Goal: Task Accomplishment & Management: Use online tool/utility

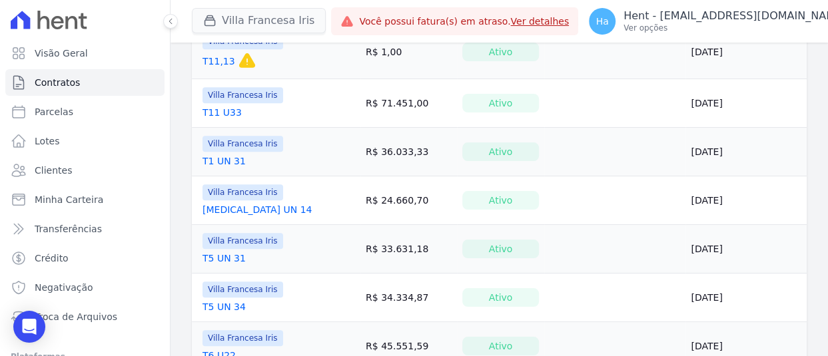
scroll to position [598, 0]
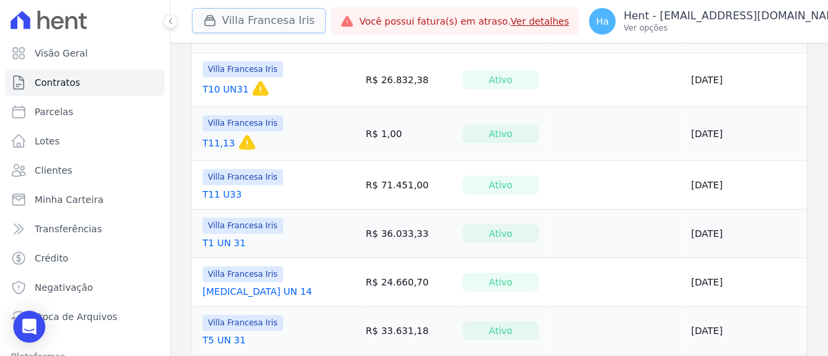
click at [246, 25] on button "Villa Francesa Iris" at bounding box center [259, 20] width 134 height 25
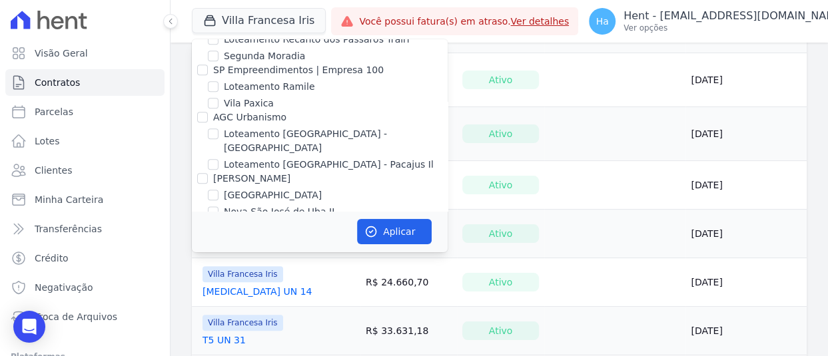
scroll to position [8681, 0]
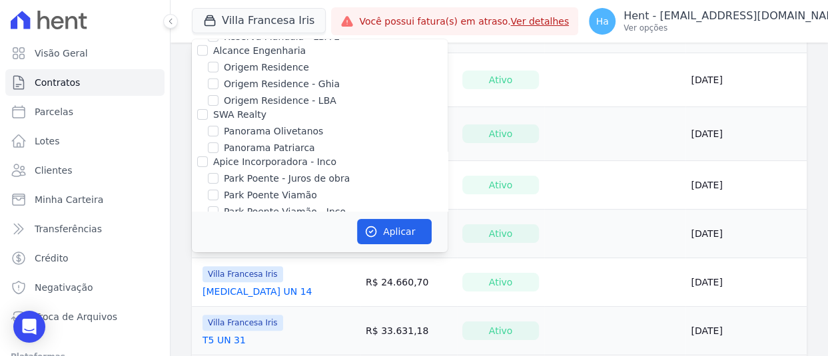
click at [202, 315] on input "CAVAZANI EMPREENDIMENTOS IMOBILIARIOS" at bounding box center [202, 320] width 11 height 11
checkbox input "true"
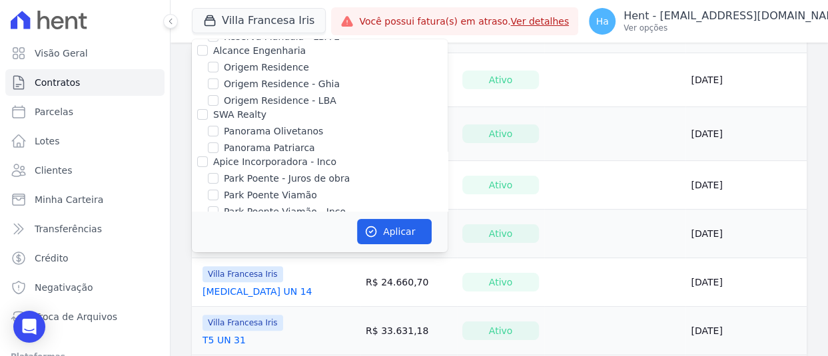
scroll to position [57, 0]
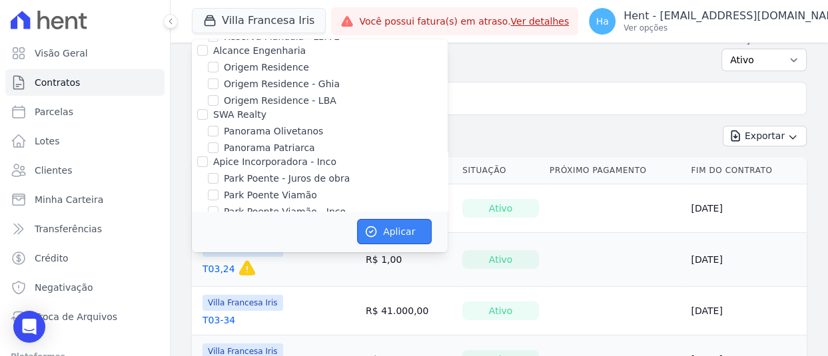
click at [393, 228] on button "Aplicar" at bounding box center [394, 231] width 75 height 25
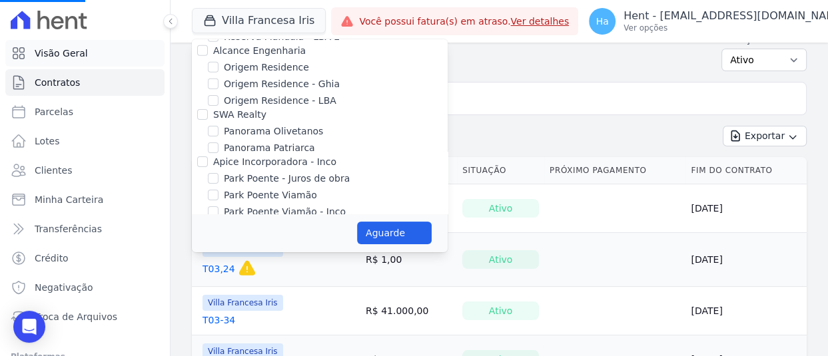
click at [42, 49] on span "Visão Geral" at bounding box center [61, 53] width 53 height 13
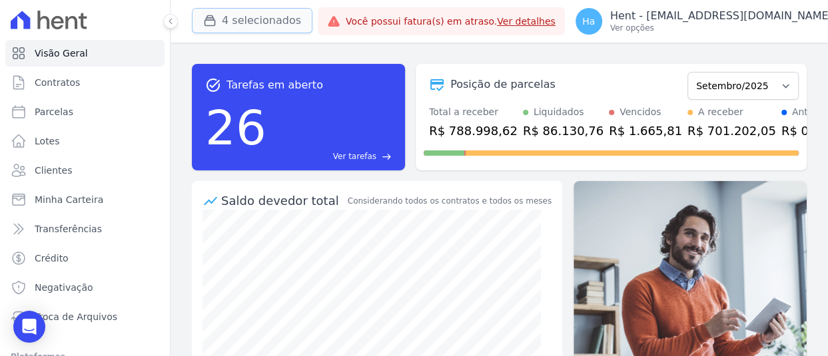
click at [240, 19] on button "4 selecionados" at bounding box center [252, 20] width 121 height 25
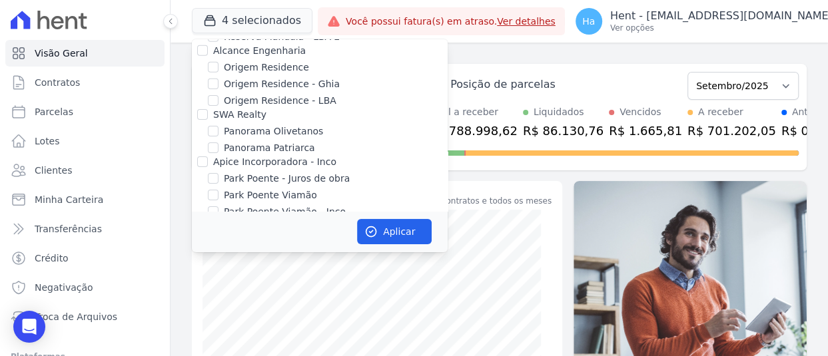
scroll to position [8747, 0]
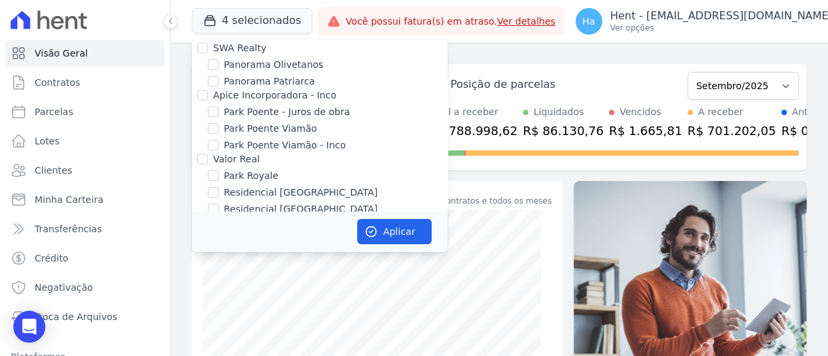
click at [379, 311] on div "Doro Incorporações" at bounding box center [320, 318] width 256 height 14
click at [754, 27] on p "Ver opções" at bounding box center [721, 28] width 222 height 11
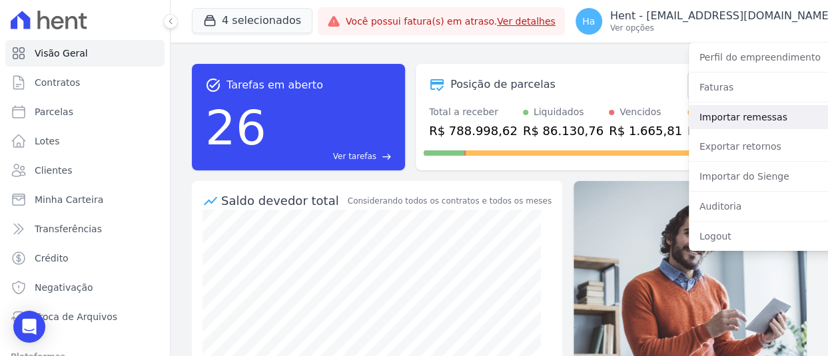
click at [689, 117] on link "Importar remessas" at bounding box center [774, 117] width 170 height 24
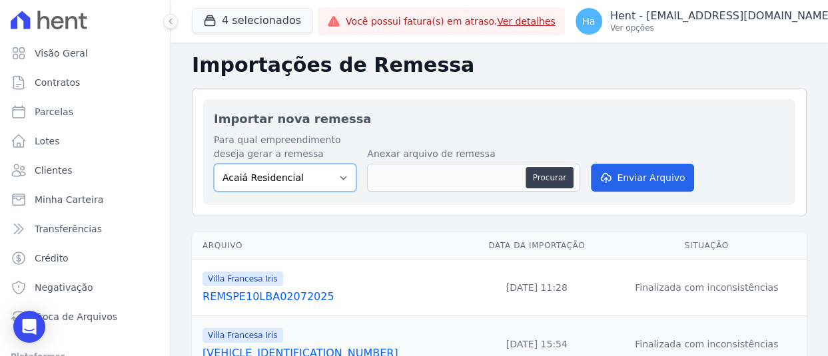
click at [338, 178] on select "Acaiá Residencial ACQUA 8 PELOTAS SPE LTDA II Administrativo AGILE ELOI MENDES …" at bounding box center [285, 178] width 142 height 28
click at [326, 176] on select "Acaiá Residencial ACQUA 8 PELOTAS SPE LTDA II Administrativo AGILE ELOI MENDES …" at bounding box center [285, 178] width 142 height 28
click at [581, 115] on h2 "Importar nova remessa" at bounding box center [499, 119] width 571 height 18
click at [278, 24] on button "4 selecionados" at bounding box center [252, 20] width 121 height 25
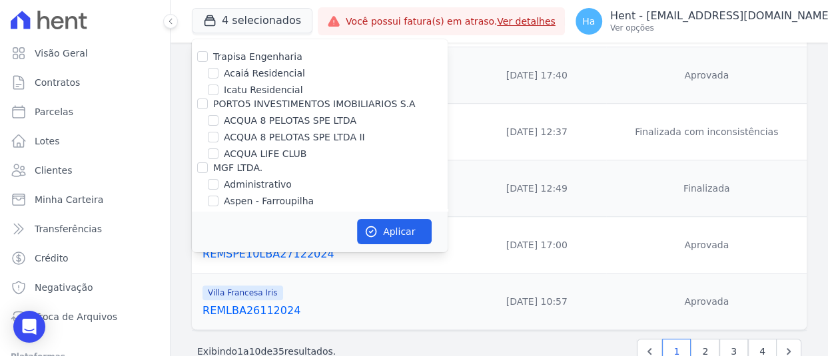
scroll to position [2333, 0]
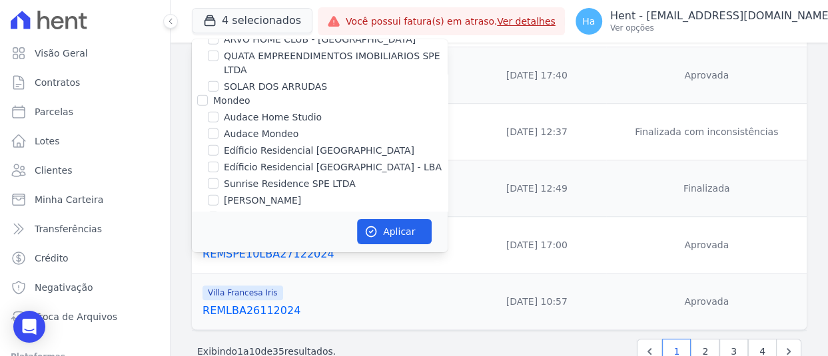
click at [353, 177] on div "Sunrise Residence SPE LTDA" at bounding box center [320, 184] width 256 height 14
click at [384, 160] on div "Edíficio Residencial [GEOGRAPHIC_DATA] - LBA" at bounding box center [320, 167] width 256 height 14
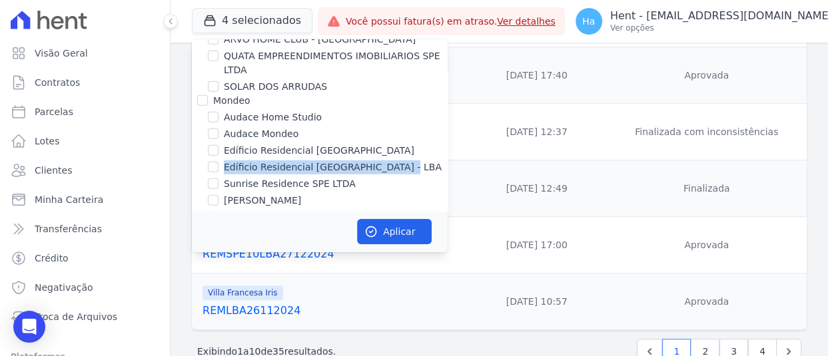
drag, startPoint x: 391, startPoint y: 123, endPoint x: 226, endPoint y: 132, distance: 165.4
click at [226, 160] on div "Edíficio Residencial [GEOGRAPHIC_DATA] - LBA" at bounding box center [320, 167] width 256 height 14
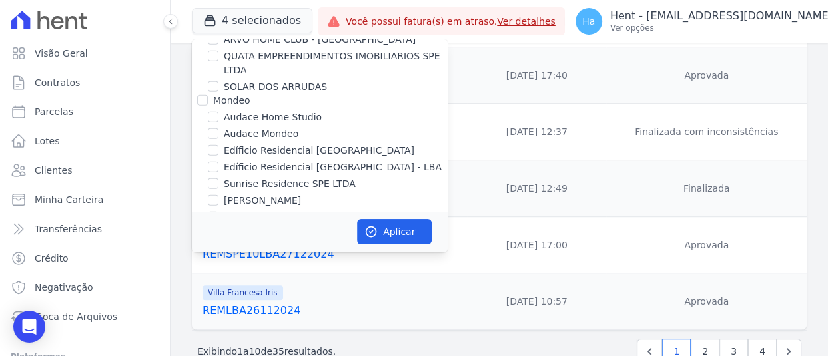
click at [358, 177] on div "Sunrise Residence SPE LTDA" at bounding box center [320, 184] width 256 height 14
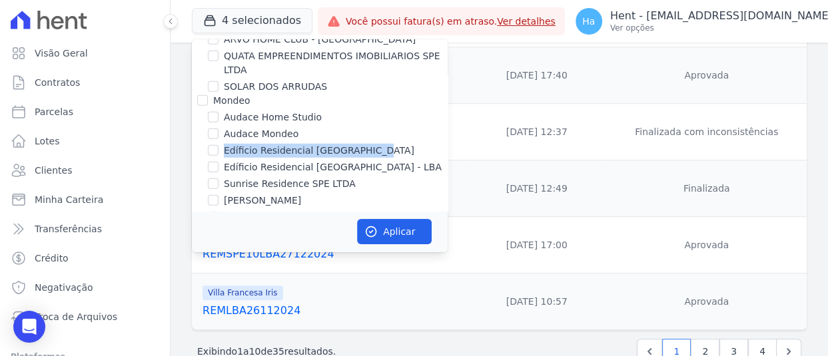
drag, startPoint x: 373, startPoint y: 107, endPoint x: 224, endPoint y: 113, distance: 149.2
click at [224, 144] on div "Edíficio Residencial [GEOGRAPHIC_DATA]" at bounding box center [320, 151] width 256 height 14
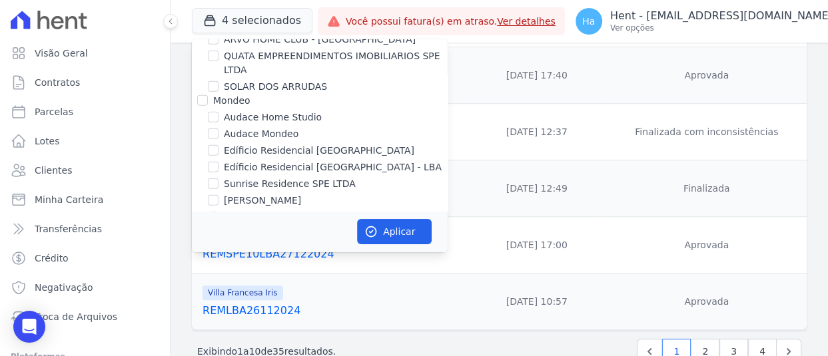
click at [382, 177] on div "Sunrise Residence SPE LTDA" at bounding box center [320, 184] width 256 height 14
click at [213, 162] on input "Edíficio Residencial [GEOGRAPHIC_DATA] - LBA" at bounding box center [213, 167] width 11 height 11
checkbox input "true"
click at [734, 20] on p "Hent - [EMAIL_ADDRESS][PERSON_NAME][DOMAIN_NAME]" at bounding box center [721, 15] width 222 height 13
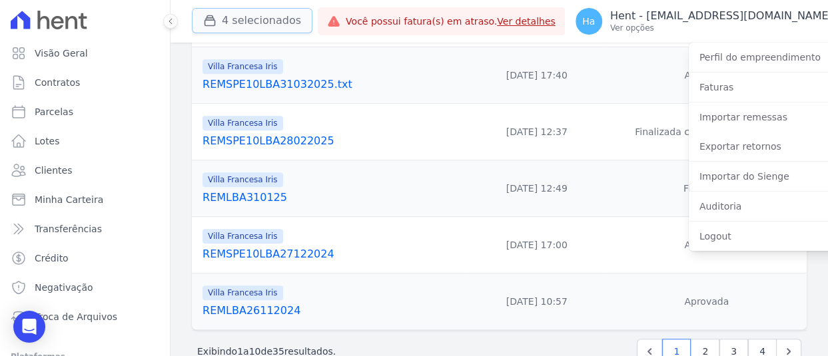
click at [238, 18] on button "4 selecionados" at bounding box center [252, 20] width 121 height 25
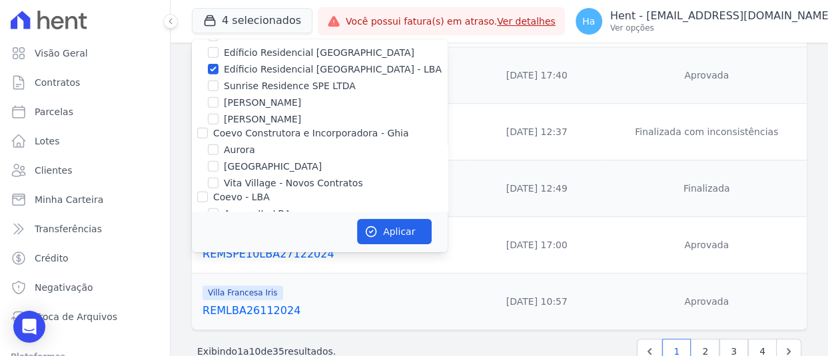
scroll to position [1605, 0]
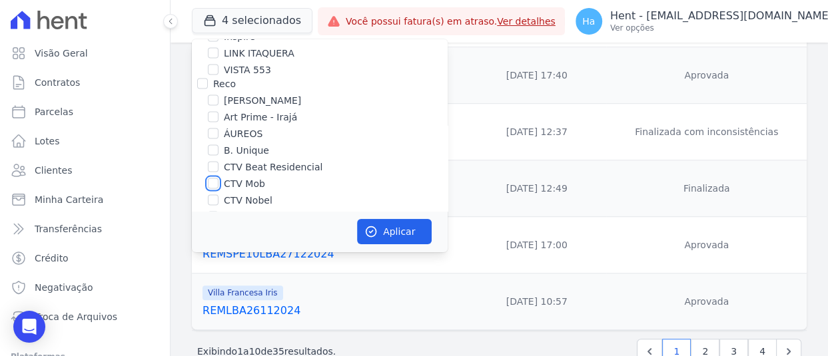
click at [212, 178] on input "CTV Mob" at bounding box center [213, 183] width 11 height 11
checkbox input "true"
click at [212, 194] on div at bounding box center [213, 200] width 11 height 13
click at [210, 195] on input "CTV Nobel" at bounding box center [213, 200] width 11 height 11
checkbox input "true"
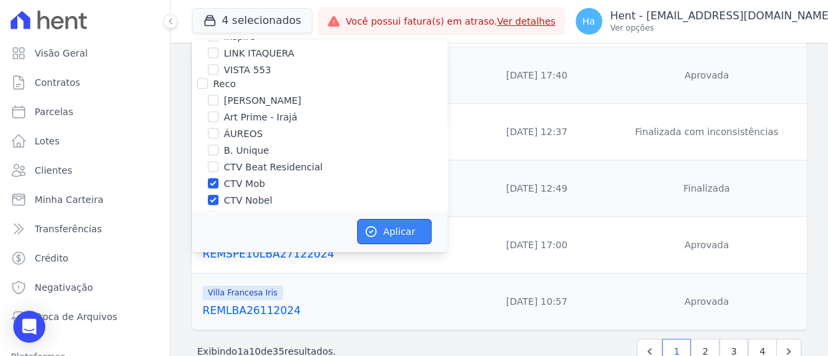
click at [365, 230] on icon "button" at bounding box center [370, 231] width 13 height 13
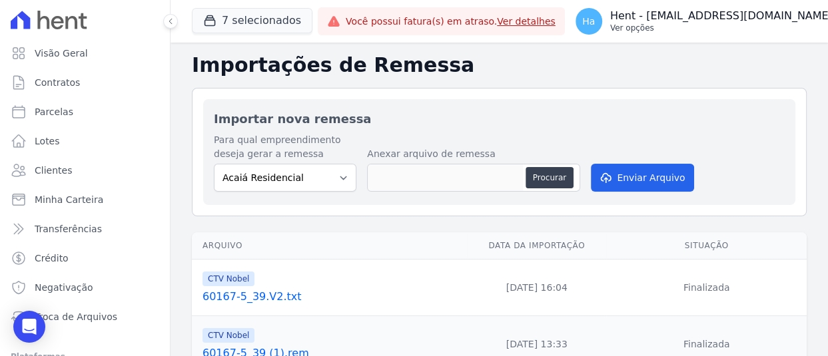
click at [756, 12] on p "Hent - [EMAIL_ADDRESS][DOMAIN_NAME]" at bounding box center [721, 15] width 222 height 13
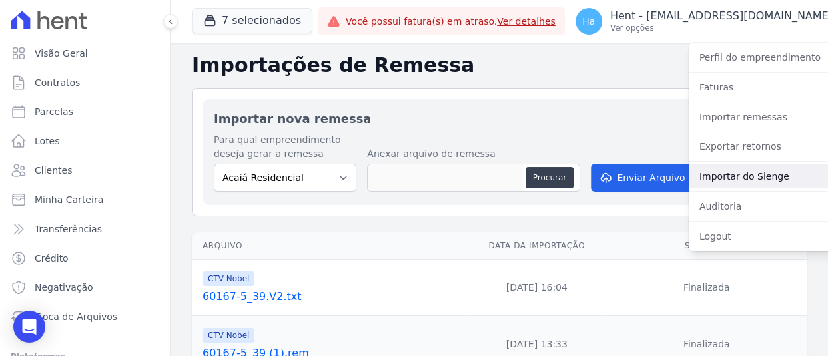
click at [730, 178] on link "Importar do Sienge" at bounding box center [774, 176] width 170 height 24
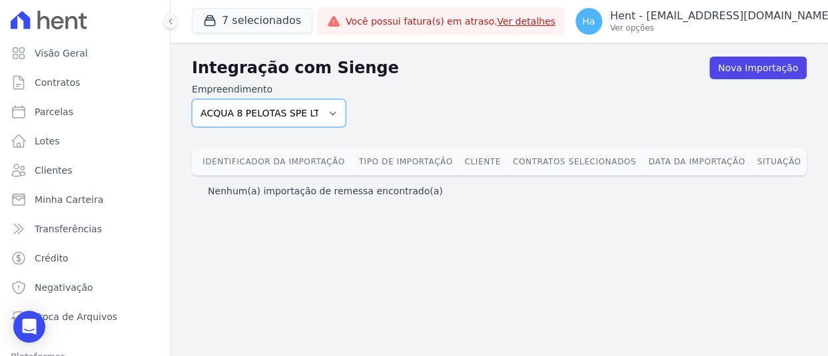
click at [324, 109] on select "ACQUA 8 PELOTAS SPE LTDA ACQUA 8 PELOTAS SPE LTDA II ACQUA LIFE CLUB Administra…" at bounding box center [269, 113] width 154 height 28
select select "02ac0a85-22be-41ef-923f-eaf7bf61794c"
click at [192, 99] on select "ACQUA 8 PELOTAS SPE LTDA ACQUA 8 PELOTAS SPE LTDA II ACQUA LIFE CLUB Administra…" at bounding box center [269, 113] width 154 height 28
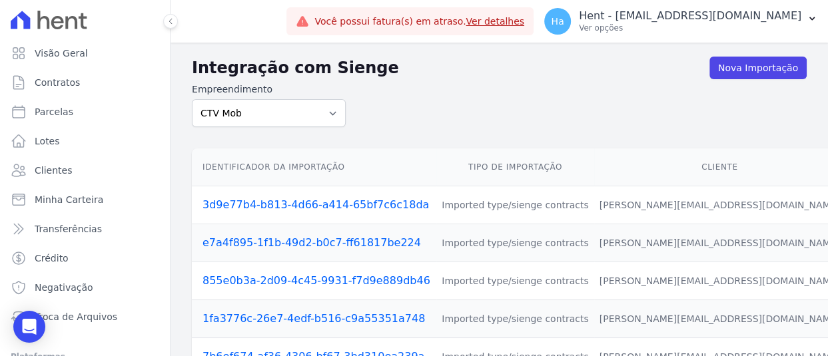
click at [535, 105] on form "Empreendimento ACQUA 8 PELOTAS SPE LTDA ACQUA 8 PELOTAS SPE LTDA II ACQUA LIFE …" at bounding box center [499, 105] width 615 height 45
click at [489, 107] on form "Empreendimento ACQUA 8 PELOTAS SPE LTDA ACQUA 8 PELOTAS SPE LTDA II ACQUA LIFE …" at bounding box center [499, 105] width 615 height 45
click at [528, 80] on div "Integração com Sienge Nova Importação Empreendimento ACQUA 8 PELOTAS SPE LTDA A…" at bounding box center [499, 248] width 615 height 391
click at [53, 112] on span "Parcelas" at bounding box center [54, 111] width 39 height 13
click at [558, 93] on form "Empreendimento ACQUA 8 PELOTAS SPE LTDA ACQUA 8 PELOTAS SPE LTDA II ACQUA LIFE …" at bounding box center [499, 105] width 615 height 45
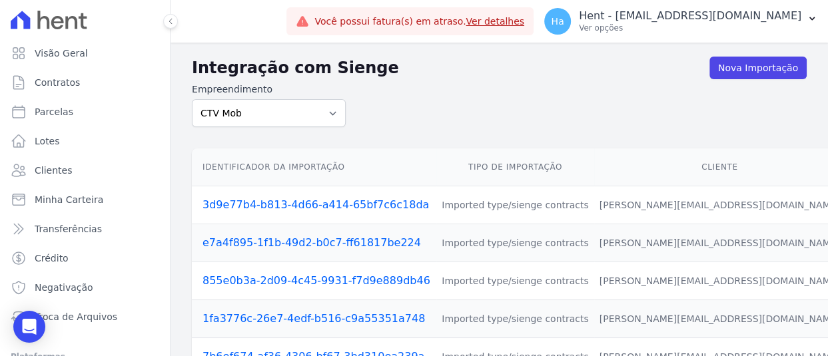
click at [594, 157] on th "Cliente" at bounding box center [719, 167] width 251 height 38
click at [486, 97] on form "Empreendimento ACQUA 8 PELOTAS SPE LTDA ACQUA 8 PELOTAS SPE LTDA II ACQUA LIFE …" at bounding box center [499, 105] width 615 height 45
click at [499, 96] on form "Empreendimento ACQUA 8 PELOTAS SPE LTDA ACQUA 8 PELOTAS SPE LTDA II ACQUA LIFE …" at bounding box center [499, 105] width 615 height 45
click at [749, 65] on link "Nova Importação" at bounding box center [757, 68] width 97 height 23
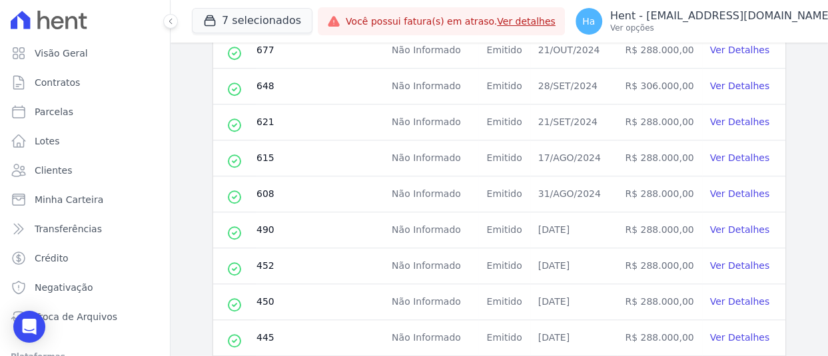
scroll to position [720, 0]
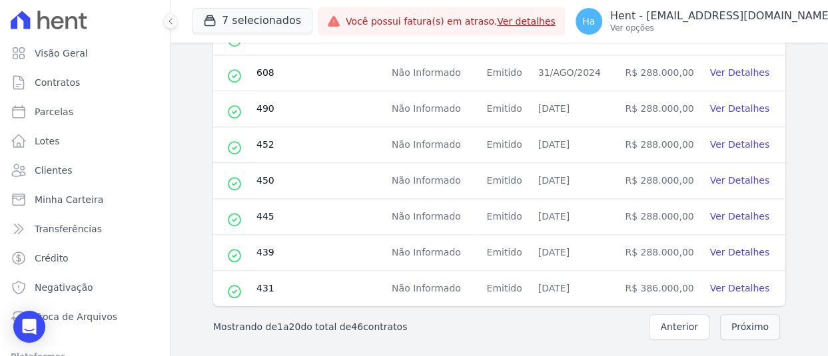
click at [760, 322] on button "Próximo" at bounding box center [750, 327] width 60 height 26
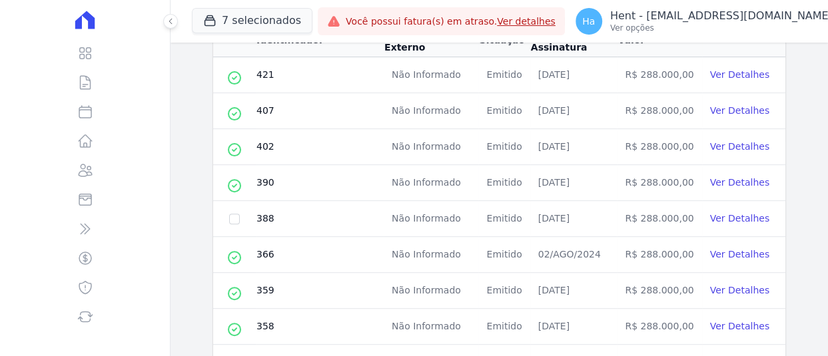
scroll to position [254, 0]
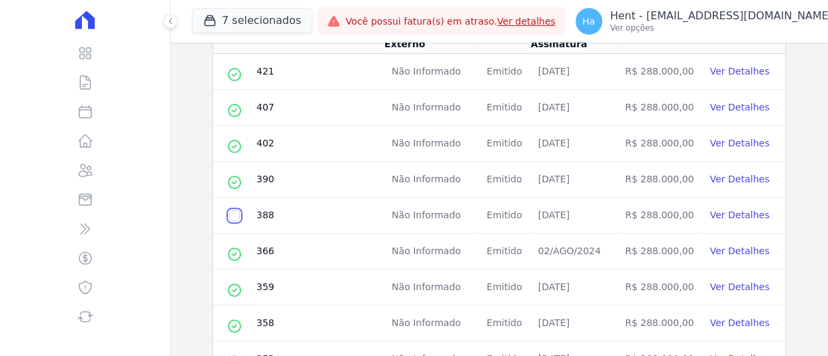
click at [232, 214] on input "checkbox" at bounding box center [234, 215] width 11 height 11
drag, startPoint x: 489, startPoint y: 213, endPoint x: 522, endPoint y: 214, distance: 32.6
click at [522, 214] on td "Emitido" at bounding box center [503, 216] width 51 height 36
click at [231, 213] on input "checkbox" at bounding box center [234, 215] width 11 height 11
click at [231, 216] on input "checkbox" at bounding box center [234, 215] width 11 height 11
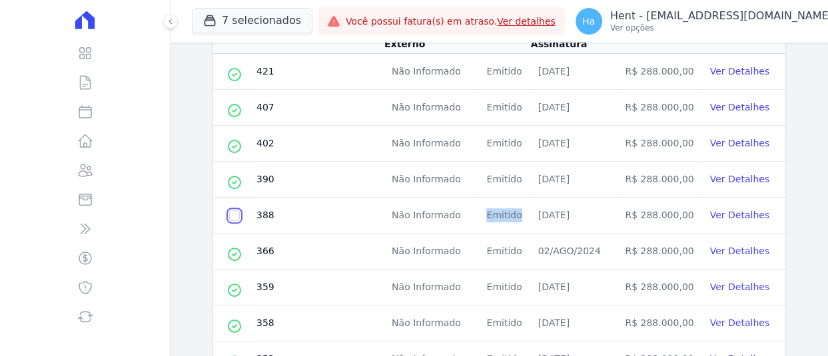
checkbox input "true"
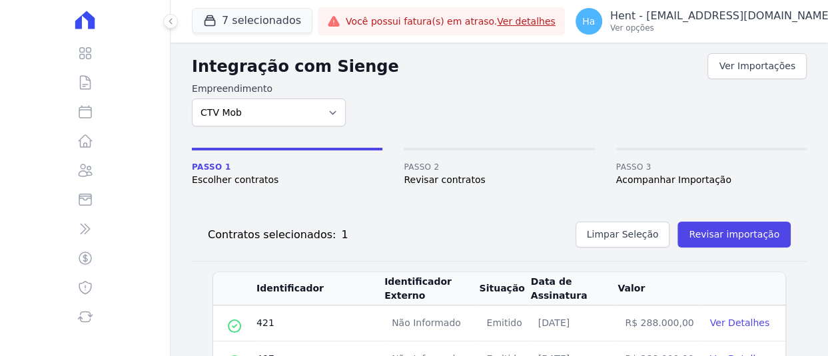
scroll to position [0, 0]
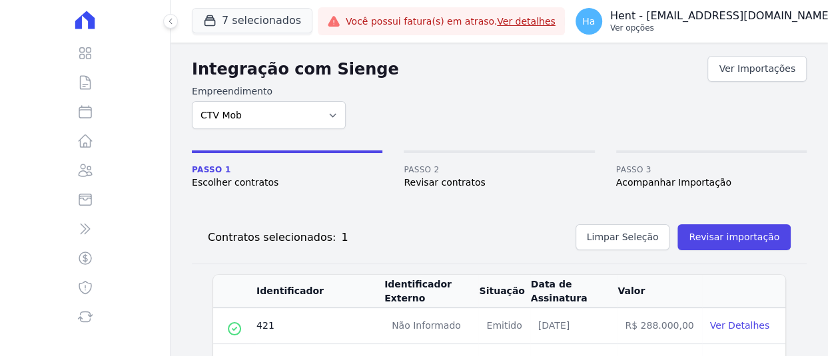
click at [787, 31] on p "Ver opções" at bounding box center [721, 28] width 222 height 11
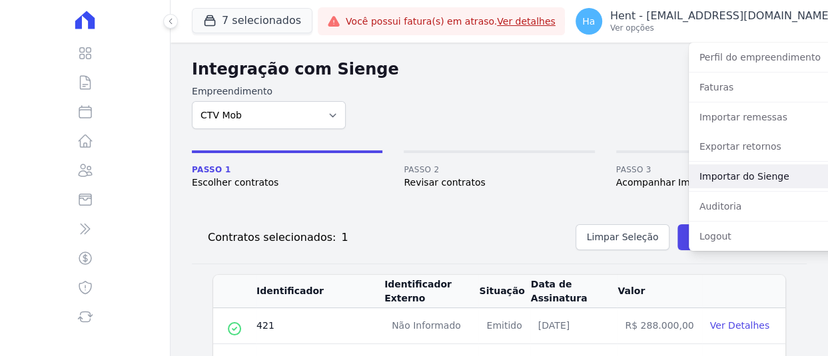
click at [719, 178] on link "Importar do Sienge" at bounding box center [774, 176] width 170 height 24
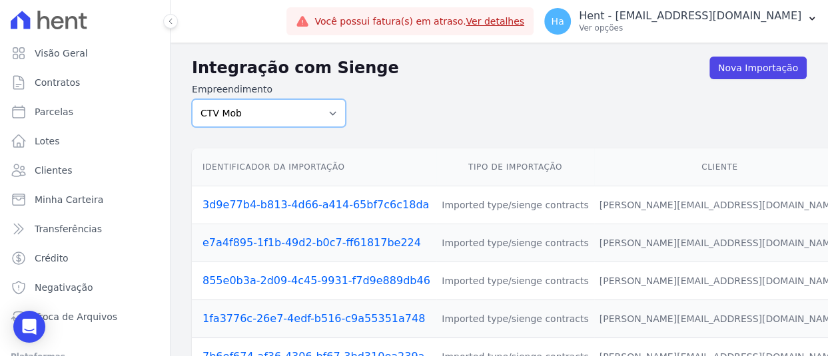
click at [333, 113] on select "ACQUA 8 PELOTAS SPE LTDA ACQUA 8 PELOTAS SPE LTDA II ACQUA LIFE CLUB Administra…" at bounding box center [269, 113] width 154 height 28
click at [642, 93] on form "Empreendimento ACQUA 8 PELOTAS SPE LTDA ACQUA 8 PELOTAS SPE LTDA II ACQUA LIFE …" at bounding box center [499, 105] width 615 height 45
click at [326, 123] on select "ACQUA 8 PELOTAS SPE LTDA ACQUA 8 PELOTAS SPE LTDA II ACQUA LIFE CLUB Administra…" at bounding box center [269, 113] width 154 height 28
click at [51, 170] on span "Clientes" at bounding box center [53, 170] width 37 height 13
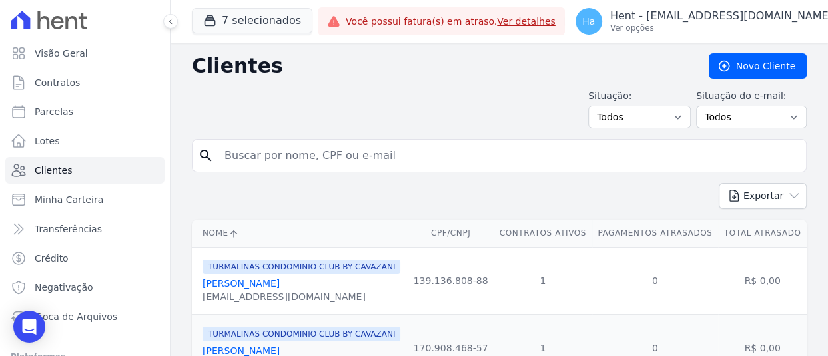
click at [354, 154] on input "search" at bounding box center [508, 155] width 584 height 27
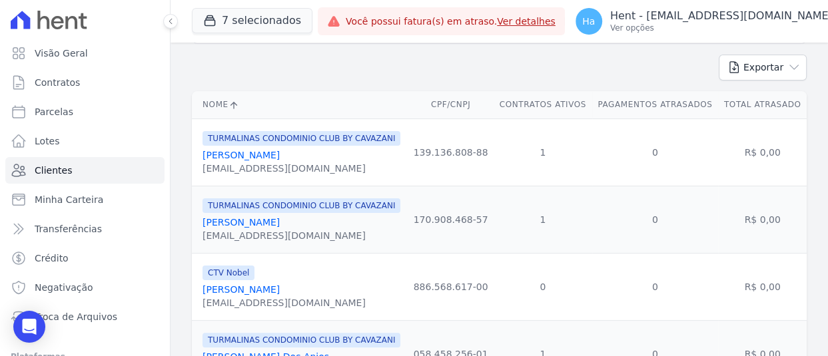
scroll to position [133, 0]
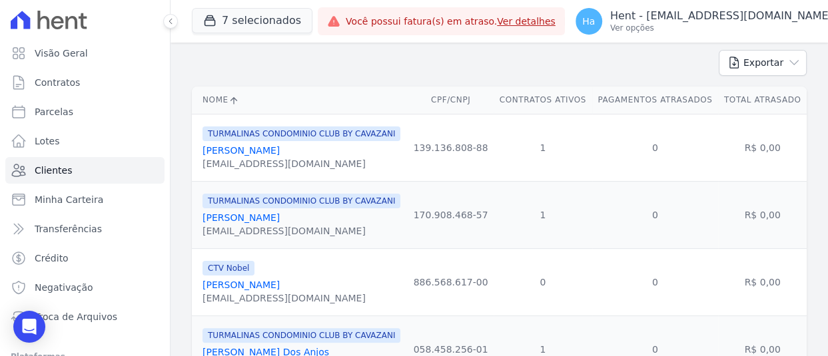
drag, startPoint x: 204, startPoint y: 134, endPoint x: 393, endPoint y: 136, distance: 189.1
click at [393, 136] on div "TURMALINAS CONDOMINIO CLUB BY CAVAZANI Adão Ferreira De Souza adaofsouza68@gmai…" at bounding box center [302, 147] width 200 height 45
click at [364, 69] on div "Exportar PDF CSV Dimob 2024" at bounding box center [499, 68] width 615 height 37
drag, startPoint x: 205, startPoint y: 134, endPoint x: 314, endPoint y: 134, distance: 108.5
click at [314, 134] on span "TURMALINAS CONDOMINIO CLUB BY CAVAZANI" at bounding box center [301, 134] width 198 height 15
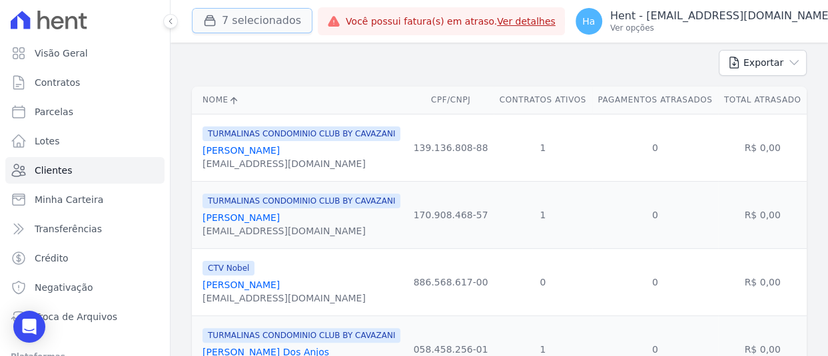
click at [275, 11] on button "7 selecionados" at bounding box center [252, 20] width 121 height 25
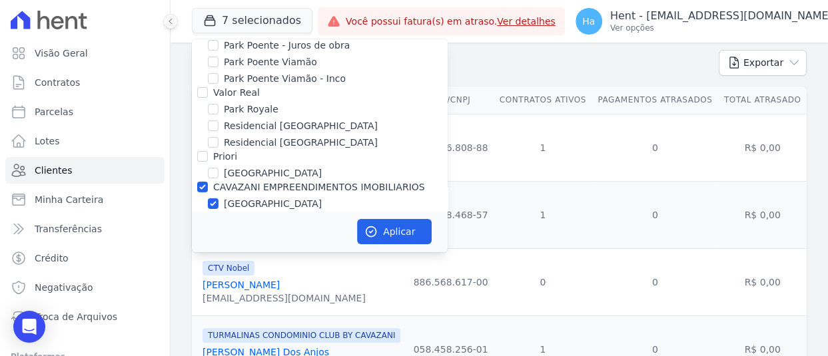
scroll to position [8681, 0]
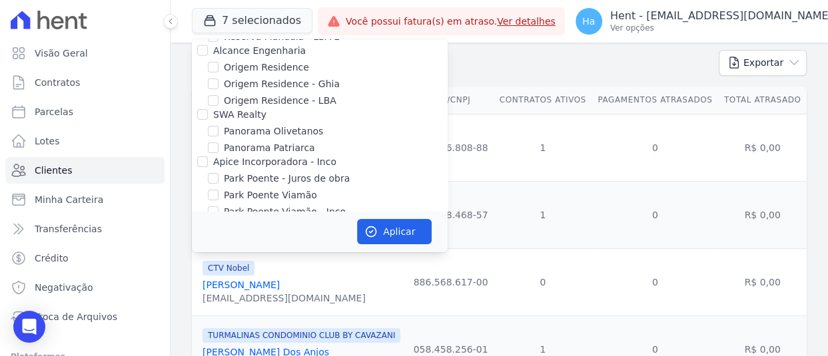
drag, startPoint x: 198, startPoint y: 123, endPoint x: 202, endPoint y: 133, distance: 9.9
click at [198, 315] on input "CAVAZANI EMPREENDIMENTOS IMOBILIARIOS" at bounding box center [202, 320] width 11 height 11
checkbox input "false"
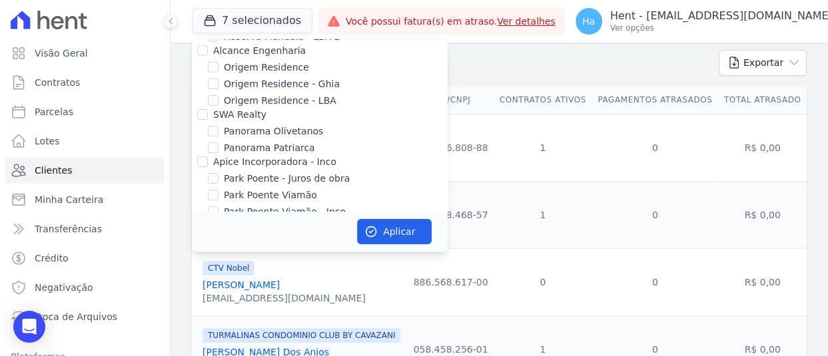
checkbox input "false"
click at [213, 332] on input "[GEOGRAPHIC_DATA]" at bounding box center [213, 337] width 11 height 11
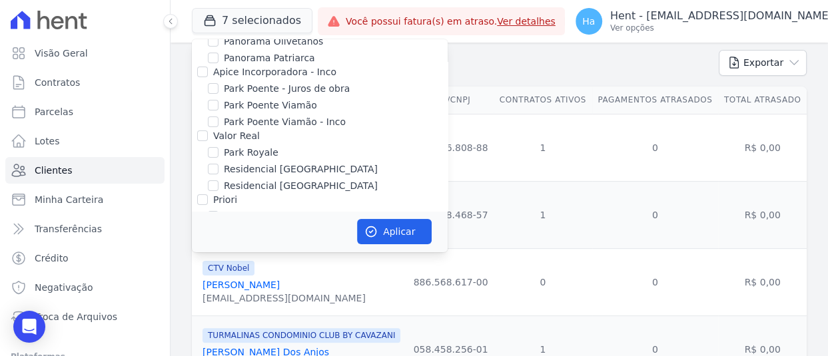
scroll to position [8747, 0]
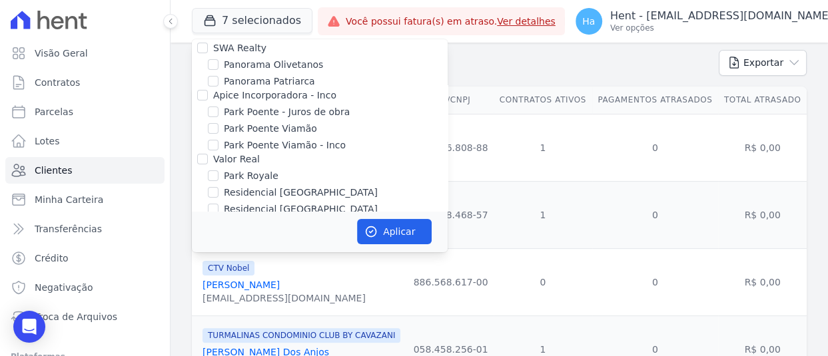
click at [345, 264] on div "[GEOGRAPHIC_DATA]" at bounding box center [320, 271] width 256 height 14
click at [210, 265] on input "[GEOGRAPHIC_DATA]" at bounding box center [213, 270] width 11 height 11
checkbox input "false"
click at [621, 126] on td "0" at bounding box center [655, 147] width 127 height 67
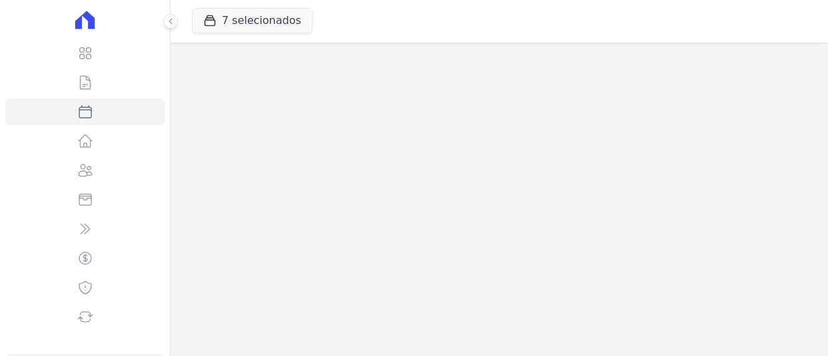
select select
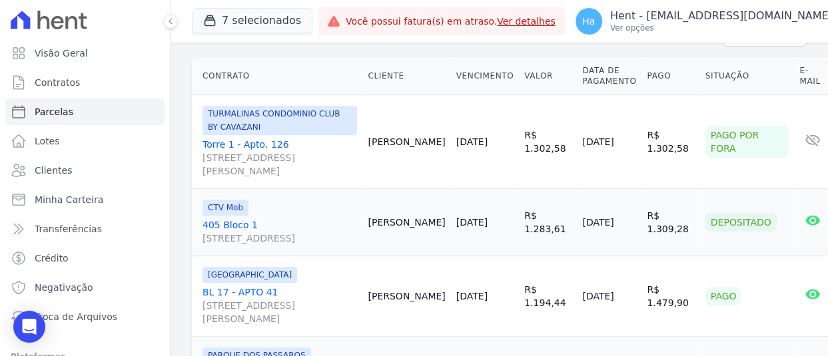
scroll to position [67, 0]
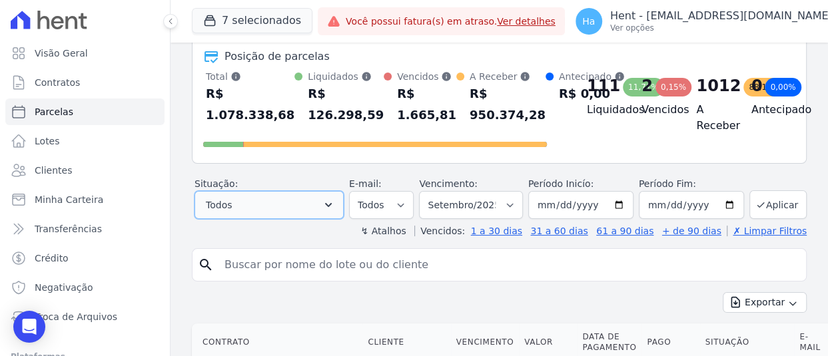
click at [320, 200] on button "Todos" at bounding box center [268, 205] width 149 height 28
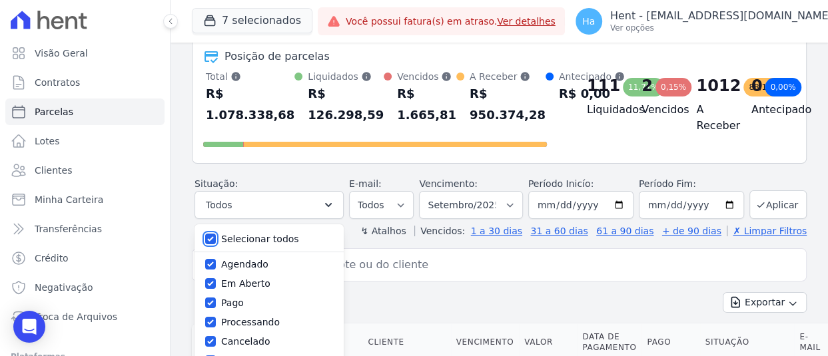
click at [210, 238] on input "Selecionar todos" at bounding box center [210, 239] width 11 height 11
checkbox input "false"
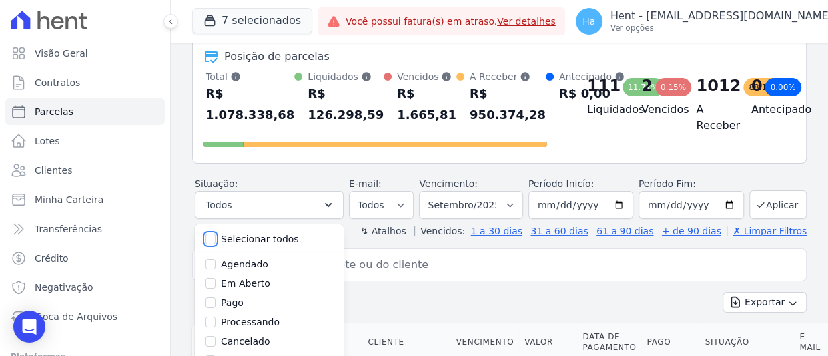
checkbox input "false"
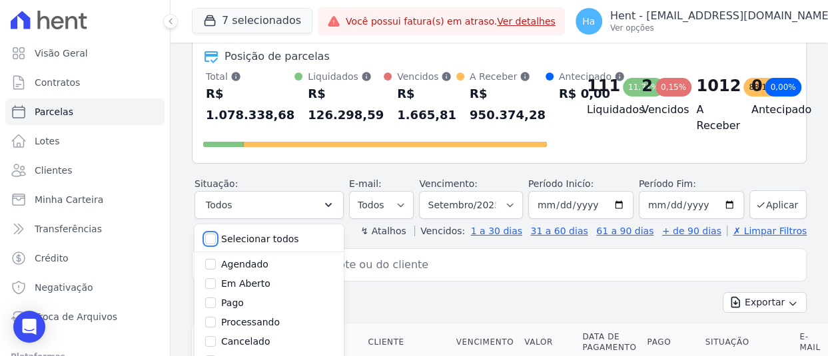
checkbox input "false"
click at [209, 283] on input "Em Aberto" at bounding box center [210, 283] width 11 height 11
checkbox input "true"
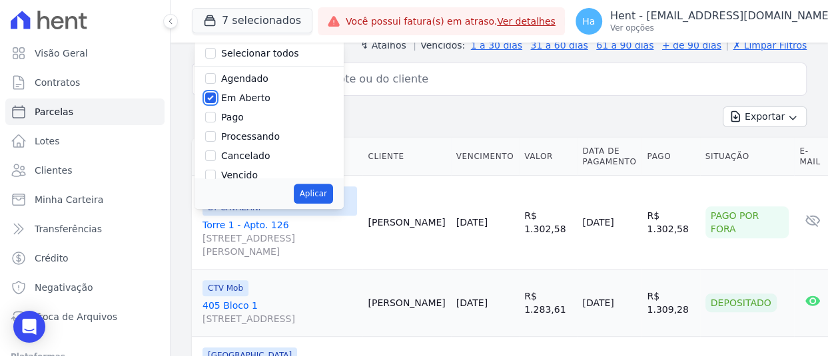
scroll to position [266, 0]
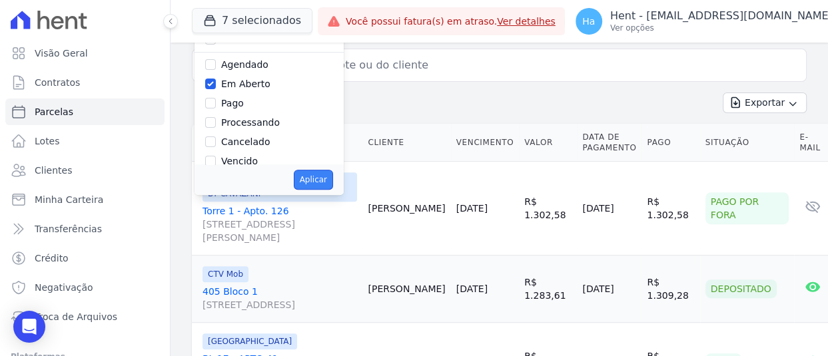
click at [318, 182] on button "Aplicar" at bounding box center [313, 180] width 39 height 20
select select "pending"
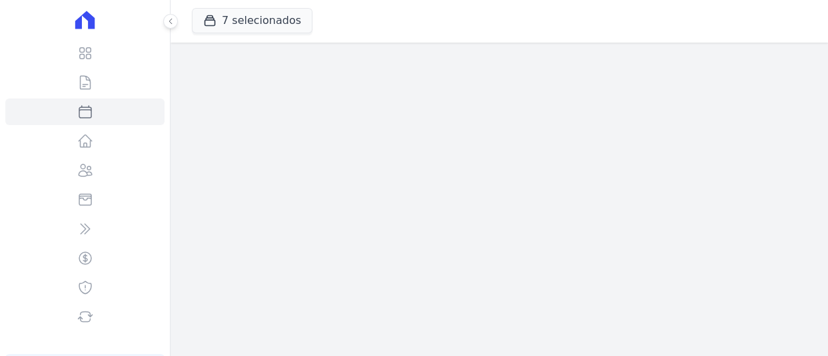
select select
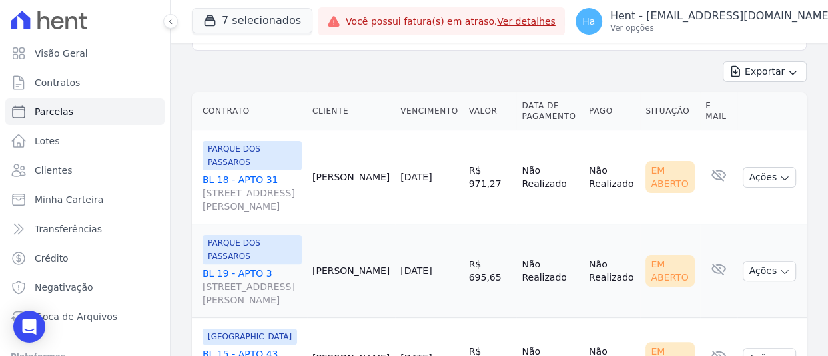
scroll to position [200, 0]
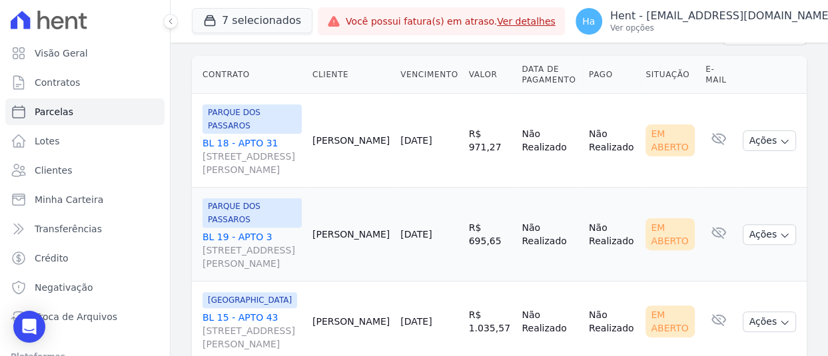
click at [259, 137] on link "BL 18 - APTO 31 Rua Arminda de Lima, 20, SALA 01, Centro" at bounding box center [251, 157] width 99 height 40
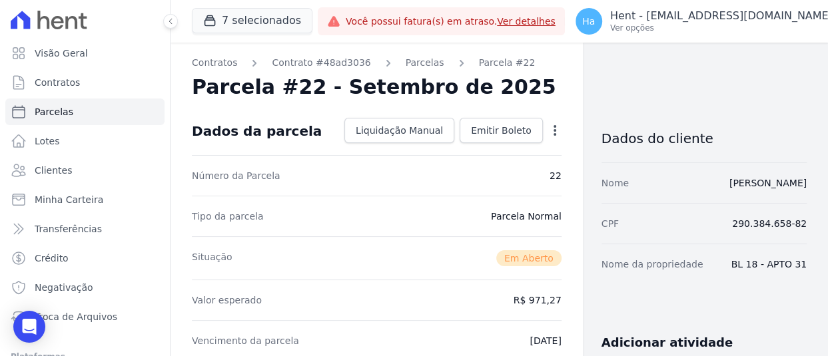
click at [549, 132] on icon "button" at bounding box center [554, 130] width 13 height 13
click at [539, 85] on div "Parcela #22 - Setembro de 2025" at bounding box center [377, 87] width 370 height 24
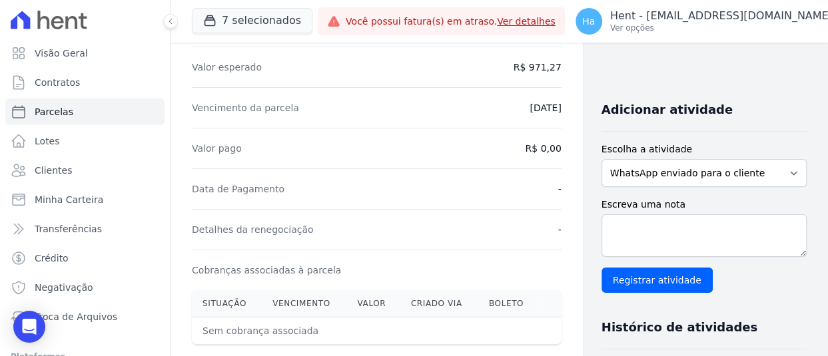
scroll to position [67, 0]
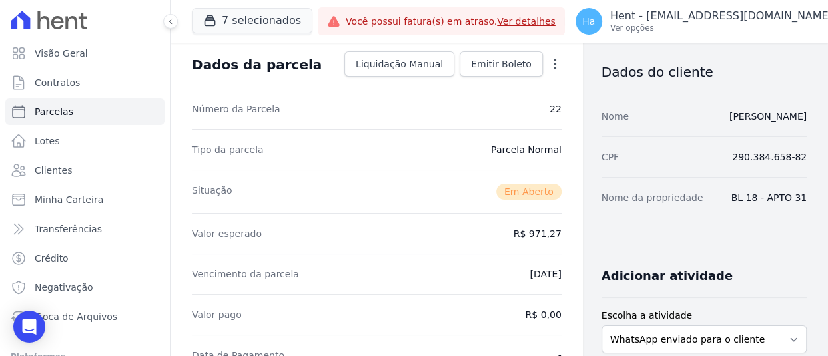
select select
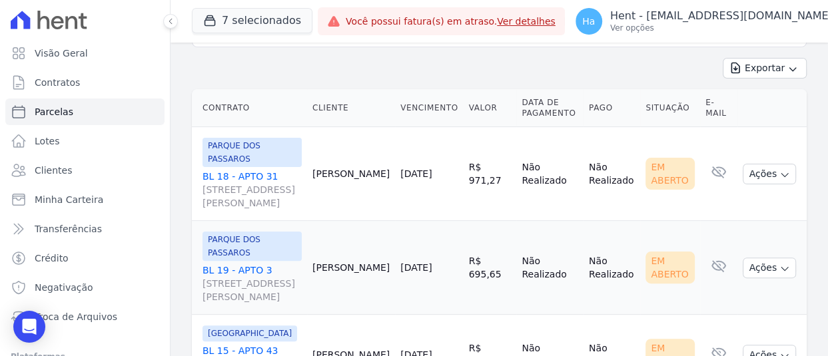
scroll to position [333, 0]
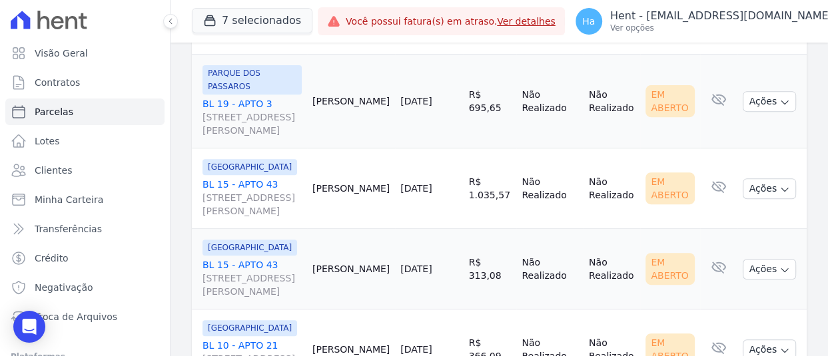
click at [246, 258] on link "BL 15 - APTO 43 Rua Arminda de Lima, 20, SALA 04, Centro" at bounding box center [251, 278] width 99 height 40
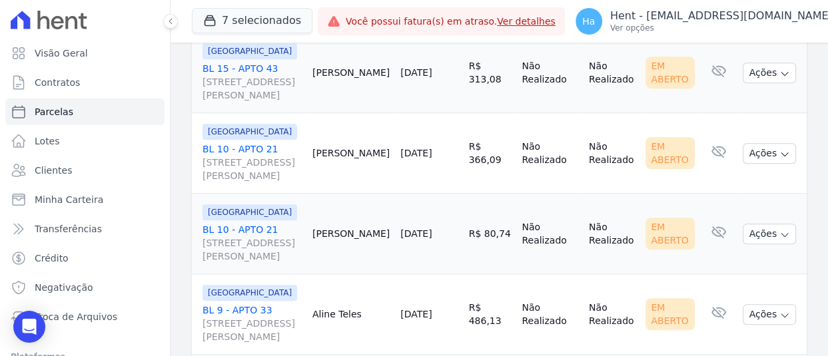
scroll to position [533, 0]
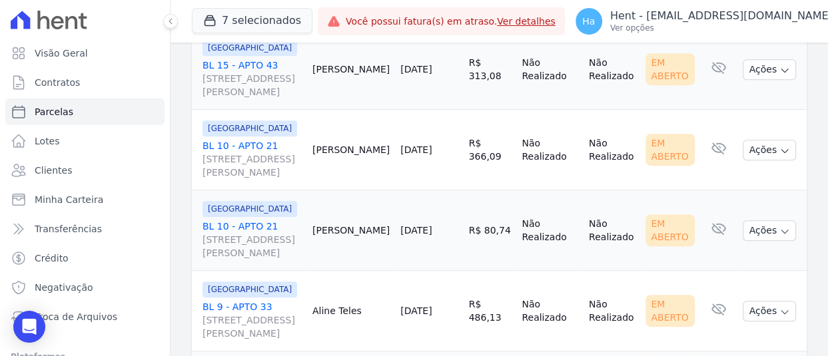
click at [236, 220] on link "BL 10 - APTO 21 Rua Arminda de Lima, 20, SALA 04, Centro" at bounding box center [251, 240] width 99 height 40
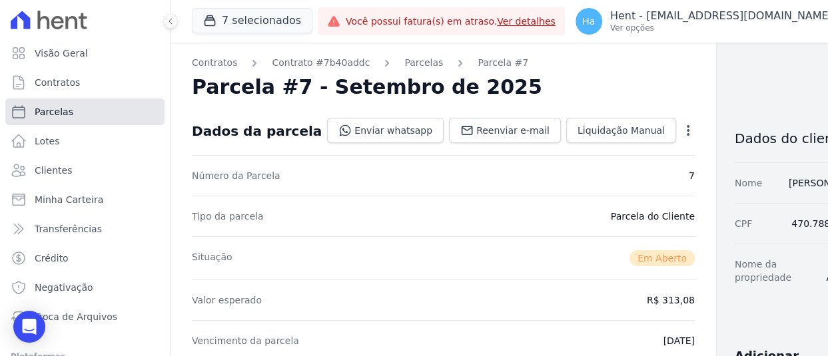
click at [61, 113] on span "Parcelas" at bounding box center [54, 111] width 39 height 13
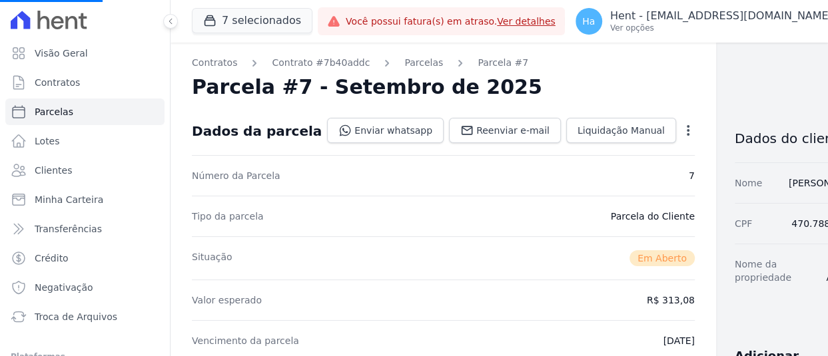
select select
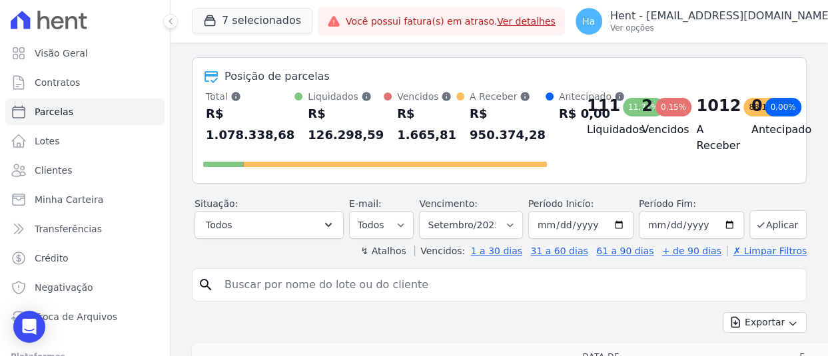
scroll to position [133, 0]
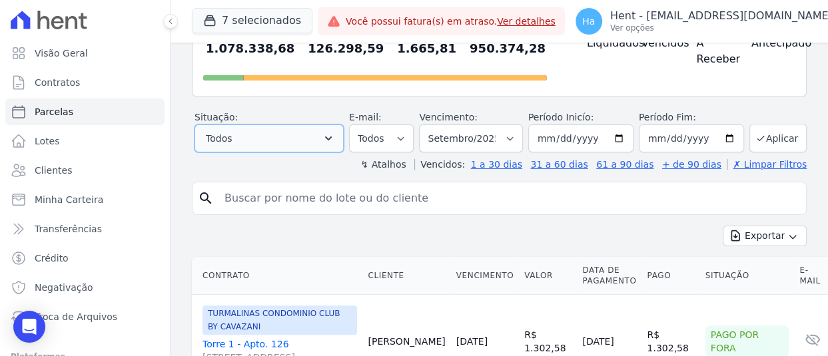
click at [326, 144] on icon "button" at bounding box center [328, 138] width 13 height 13
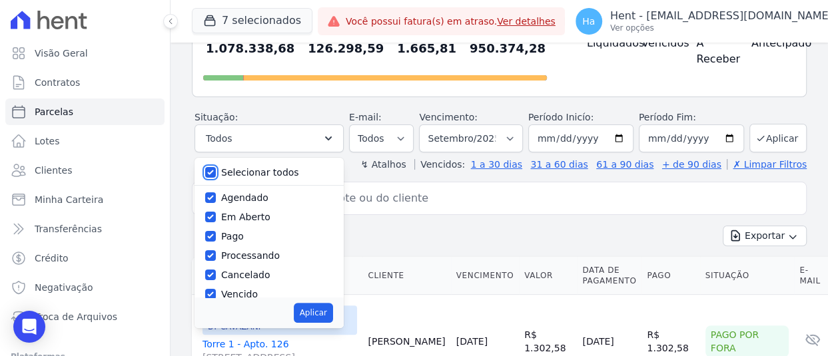
click at [209, 169] on input "Selecionar todos" at bounding box center [210, 172] width 11 height 11
checkbox input "false"
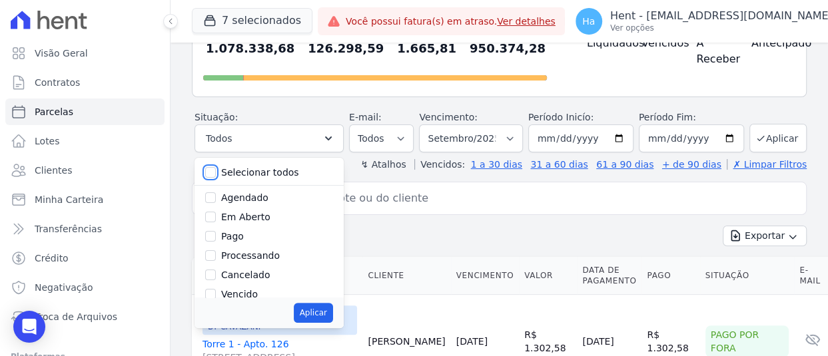
checkbox input "false"
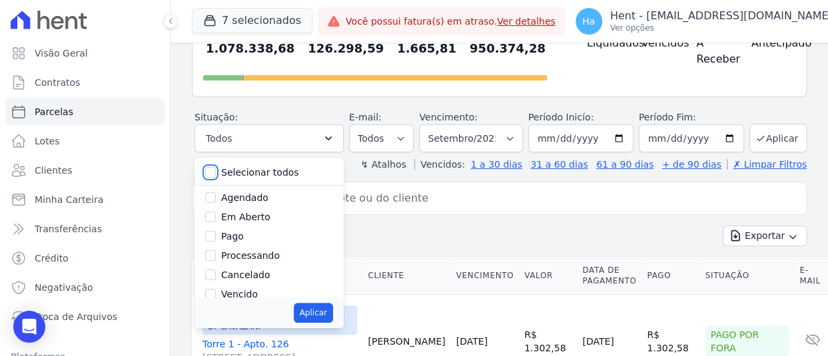
checkbox input "false"
click at [210, 212] on input "Em Aberto" at bounding box center [210, 217] width 11 height 11
checkbox input "true"
click at [326, 316] on button "Aplicar" at bounding box center [313, 313] width 39 height 20
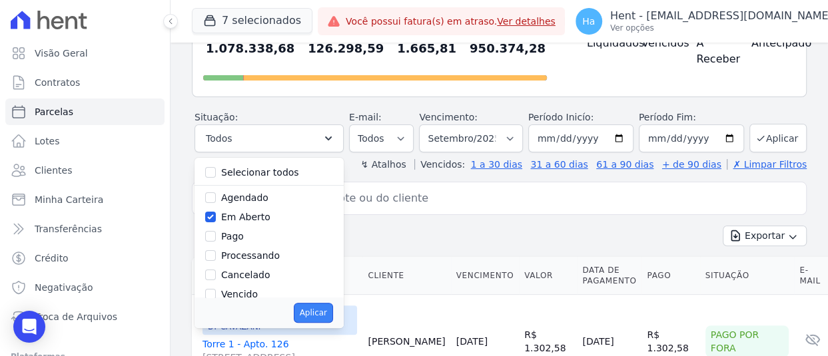
select select "pending"
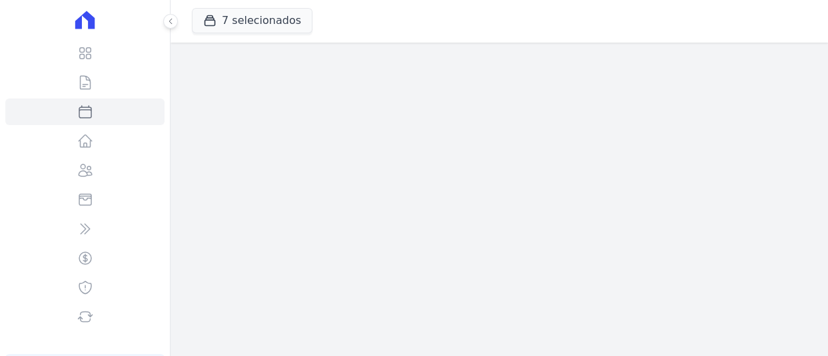
select select
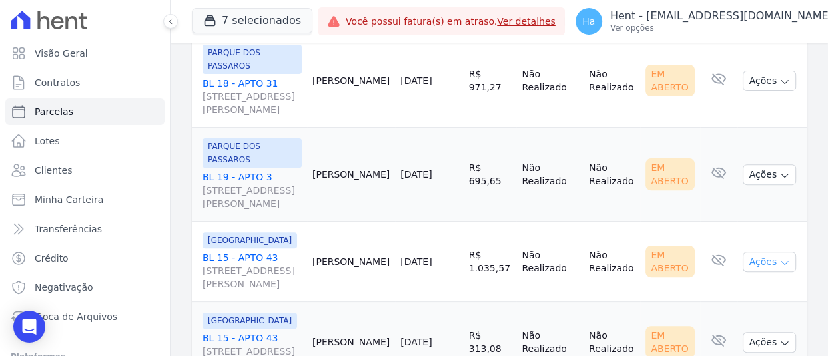
scroll to position [266, 0]
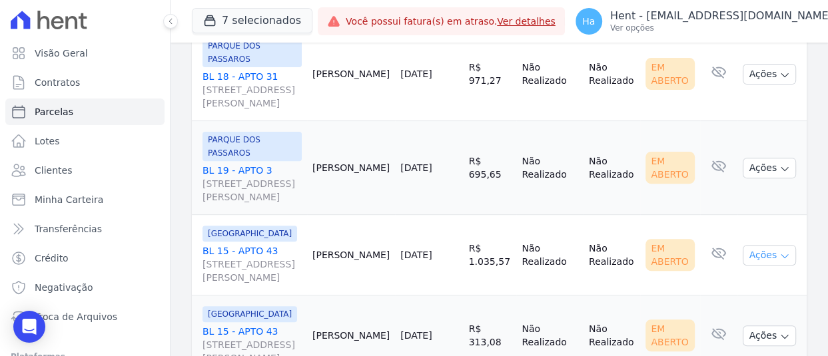
click at [779, 245] on button "Ações" at bounding box center [768, 255] width 53 height 21
click at [779, 164] on icon "button" at bounding box center [784, 169] width 11 height 11
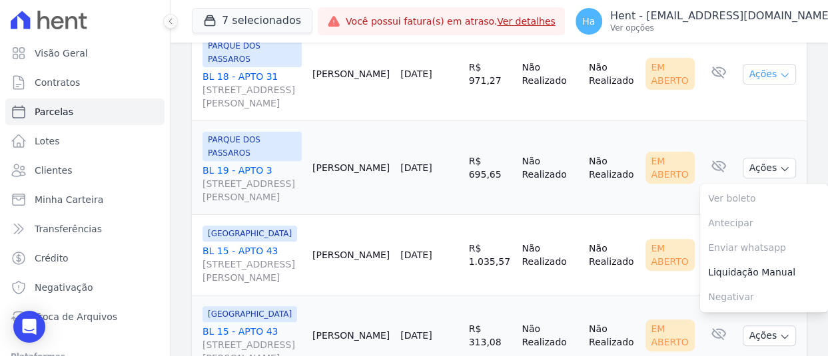
click at [779, 70] on icon "button" at bounding box center [784, 75] width 11 height 11
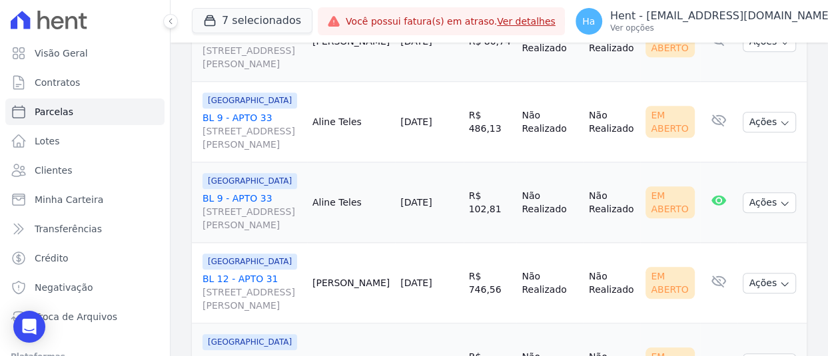
scroll to position [732, 0]
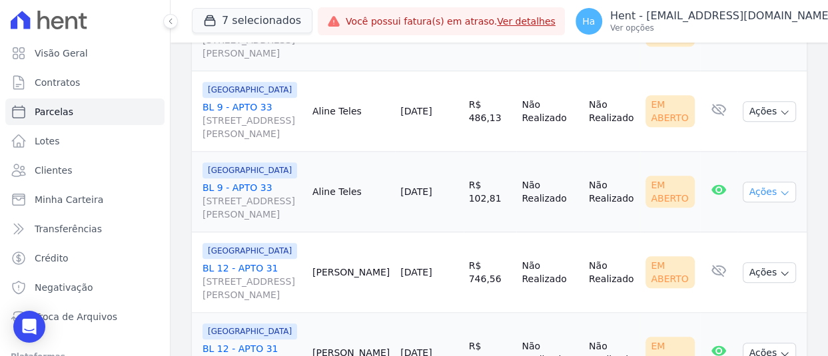
click at [779, 188] on icon "button" at bounding box center [784, 193] width 11 height 11
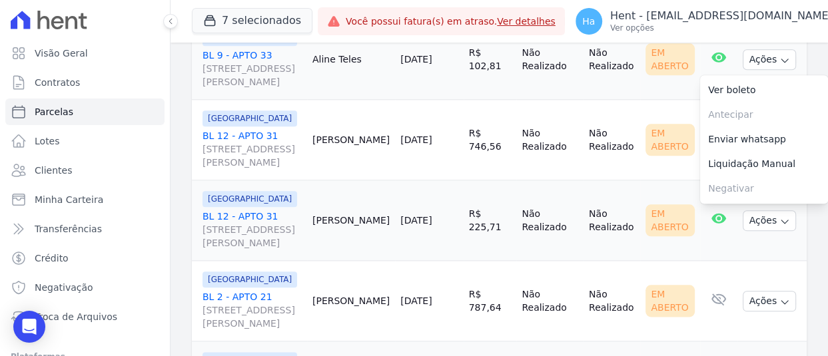
scroll to position [866, 0]
click at [437, 99] on td "05/09/2025" at bounding box center [429, 139] width 68 height 81
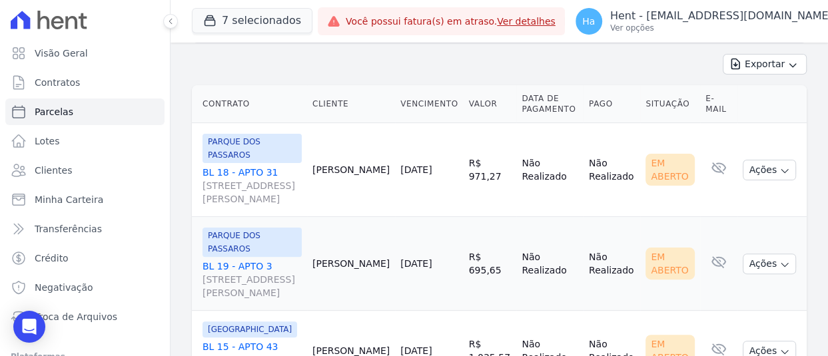
scroll to position [0, 0]
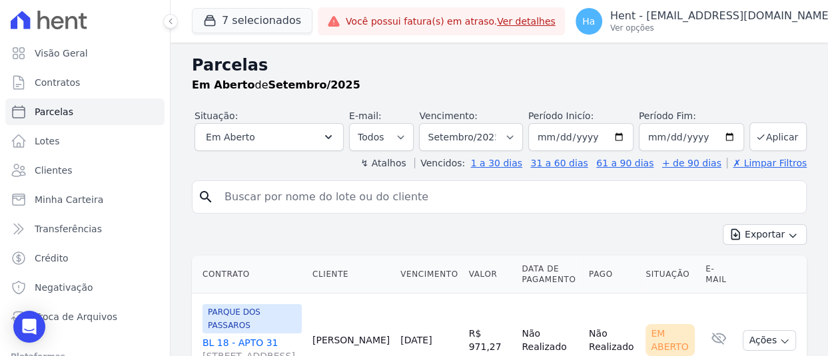
click at [538, 236] on div "Exportar Exportar PDF Exportar CSV" at bounding box center [499, 239] width 615 height 31
click at [625, 238] on div "Exportar Exportar PDF Exportar CSV" at bounding box center [499, 239] width 615 height 31
click at [618, 67] on h2 "Parcelas" at bounding box center [499, 65] width 615 height 24
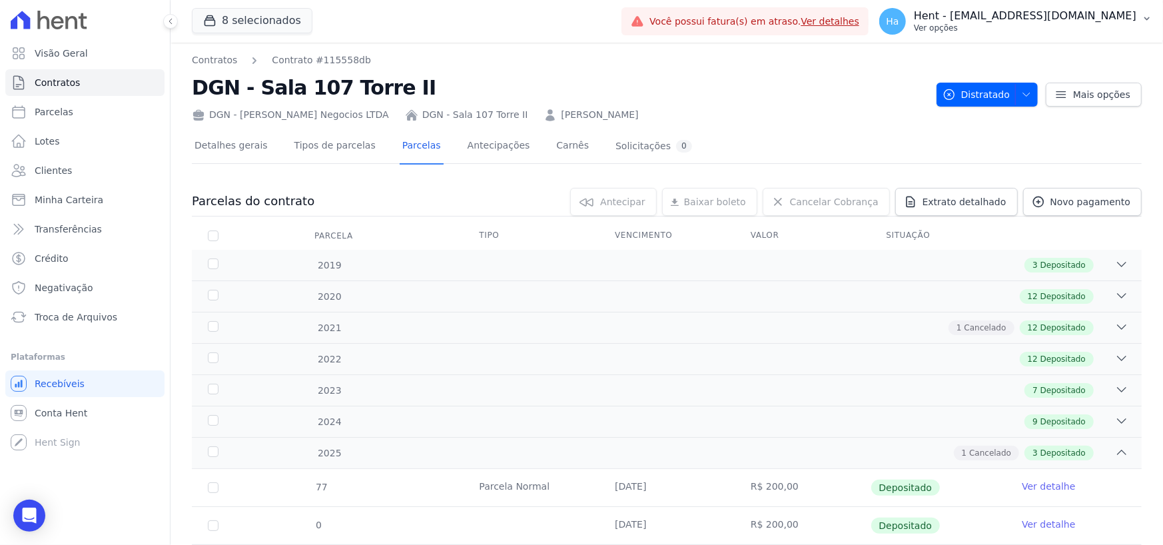
click at [1099, 5] on button "Ha Hent - [EMAIL_ADDRESS][DOMAIN_NAME] Ver opções" at bounding box center [1015, 21] width 294 height 37
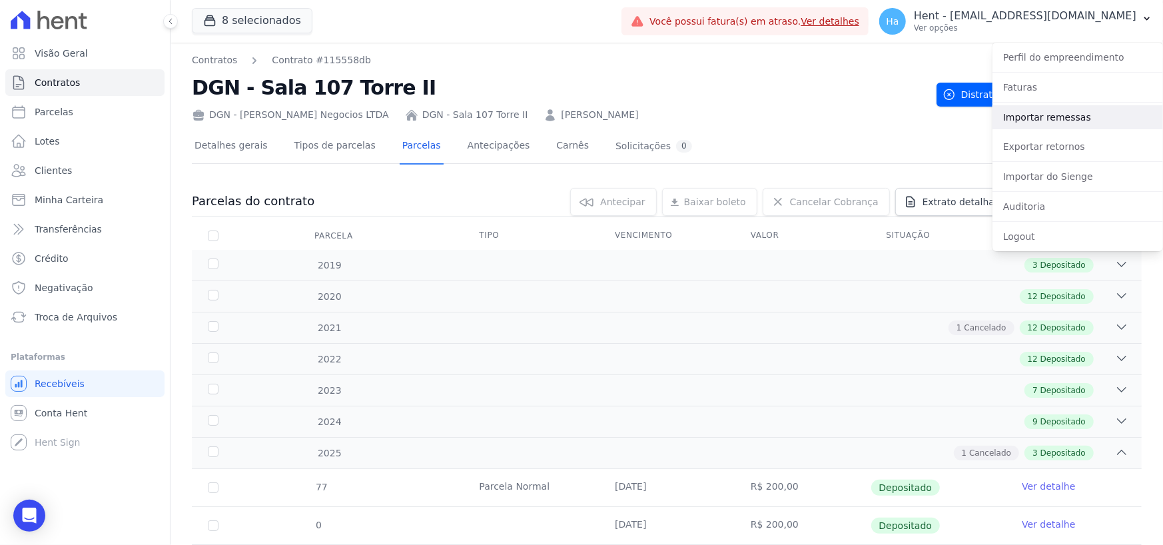
click at [1052, 115] on link "Importar remessas" at bounding box center [1077, 117] width 170 height 24
click at [262, 18] on button "8 selecionados" at bounding box center [252, 20] width 121 height 25
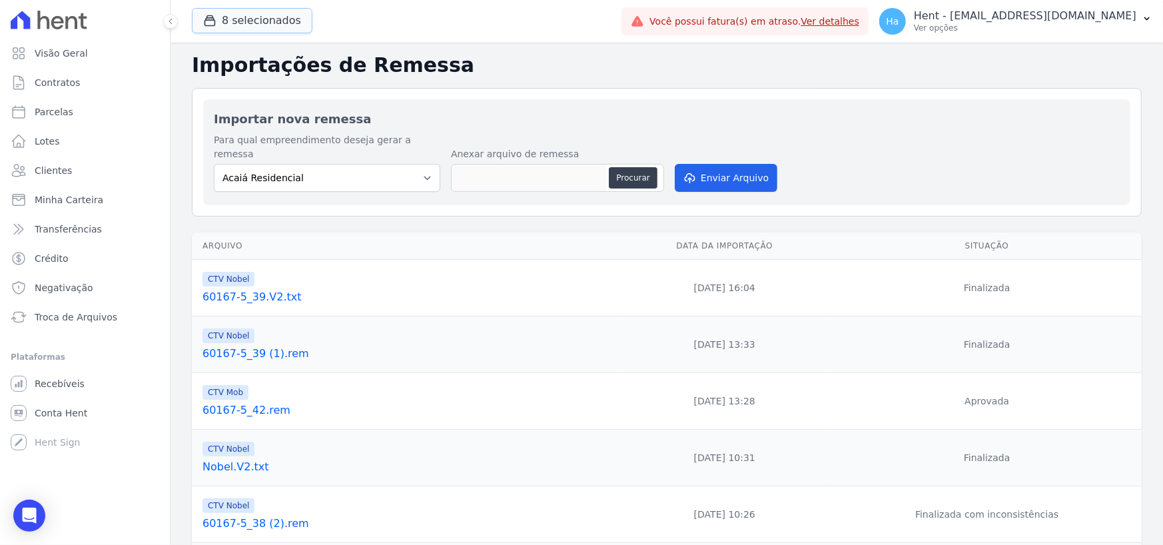
click at [262, 18] on button "8 selecionados" at bounding box center [252, 20] width 121 height 25
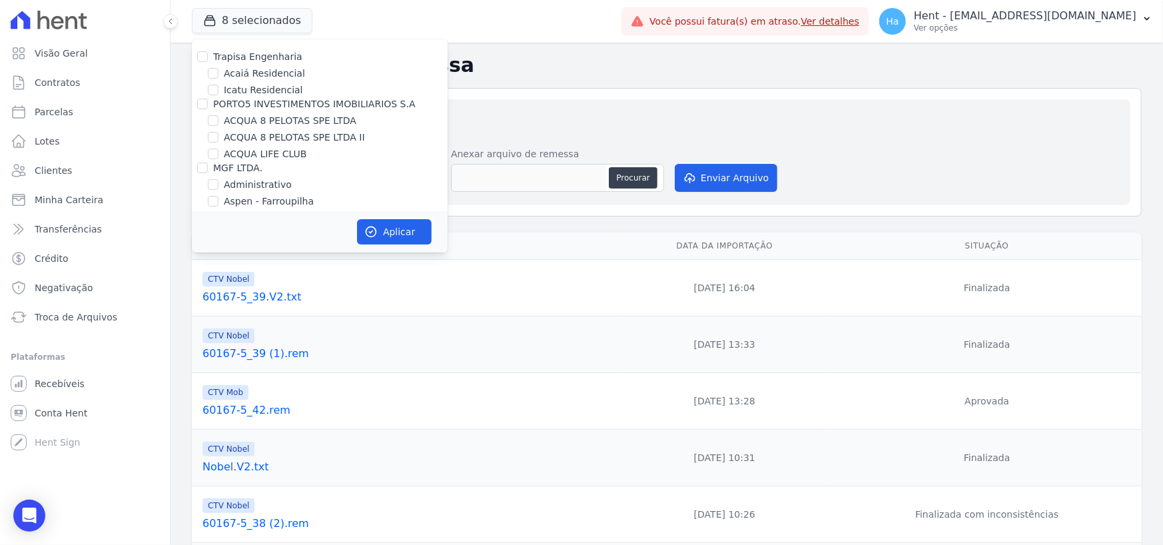
scroll to position [8998, 0]
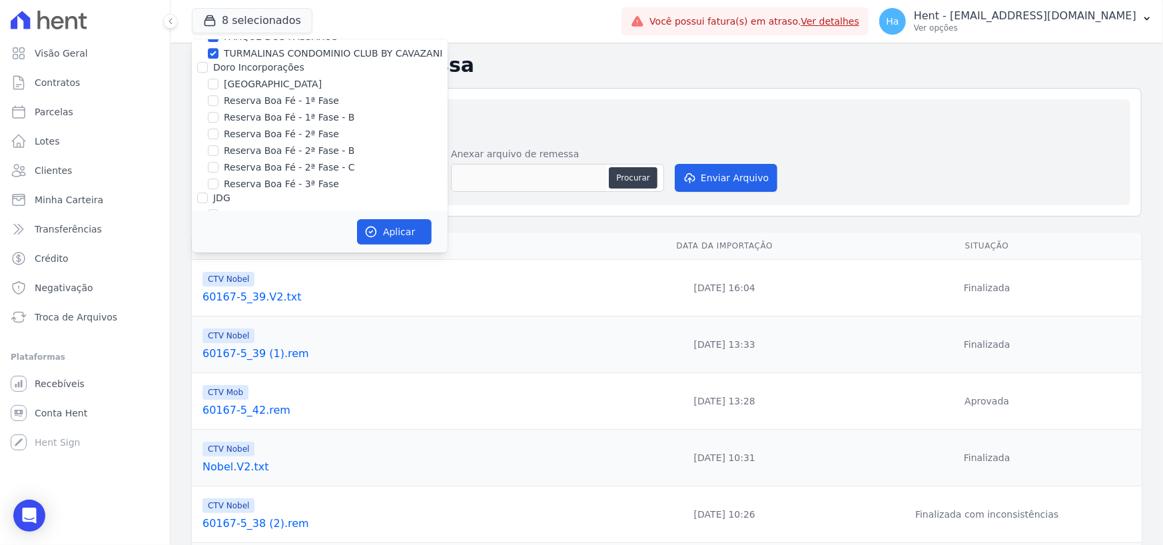
click at [200, 315] on input "Laje Engenharia" at bounding box center [202, 320] width 11 height 11
checkbox input "true"
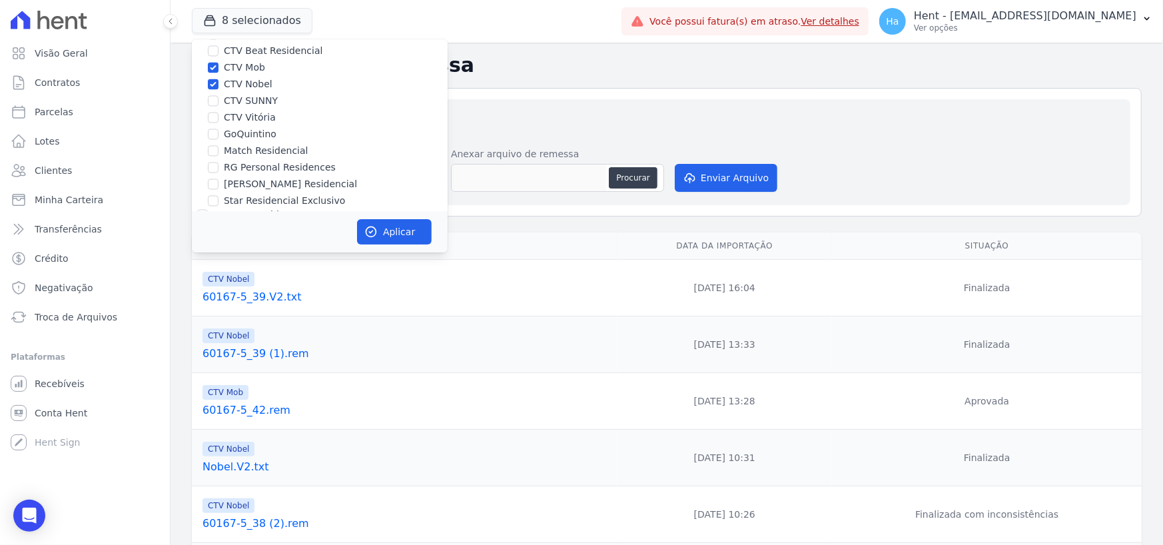
scroll to position [1598, 0]
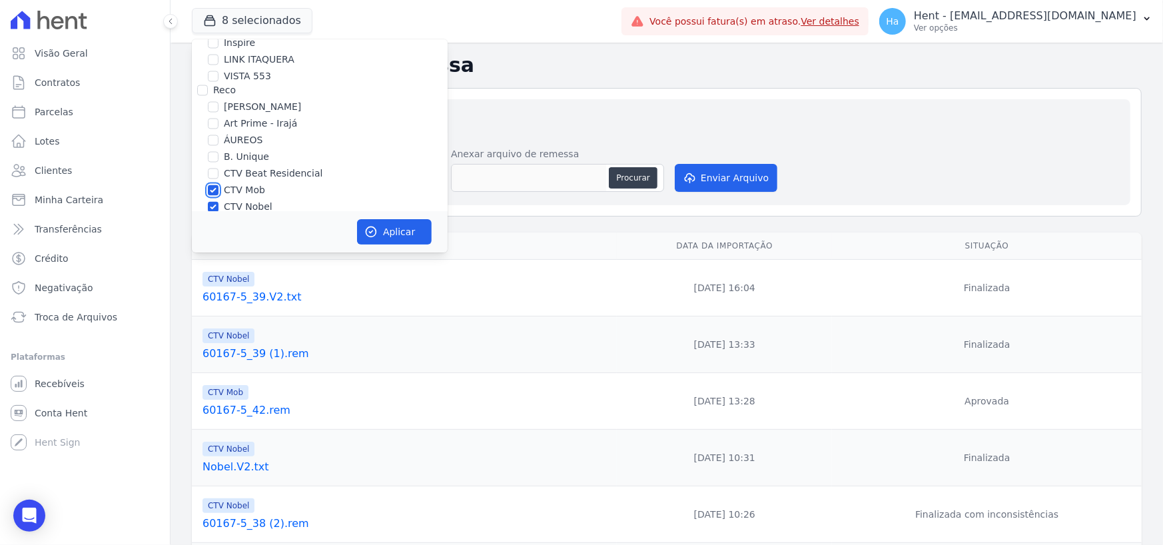
click at [217, 185] on input "CTV Mob" at bounding box center [213, 190] width 11 height 11
checkbox input "false"
click at [211, 202] on input "CTV Nobel" at bounding box center [213, 207] width 11 height 11
checkbox input "false"
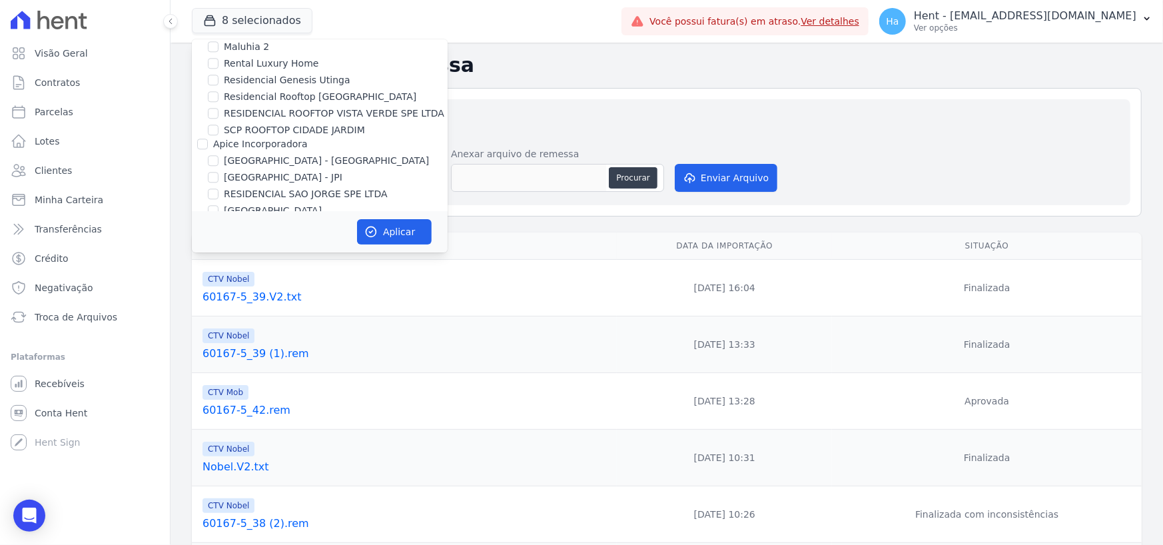
scroll to position [2331, 0]
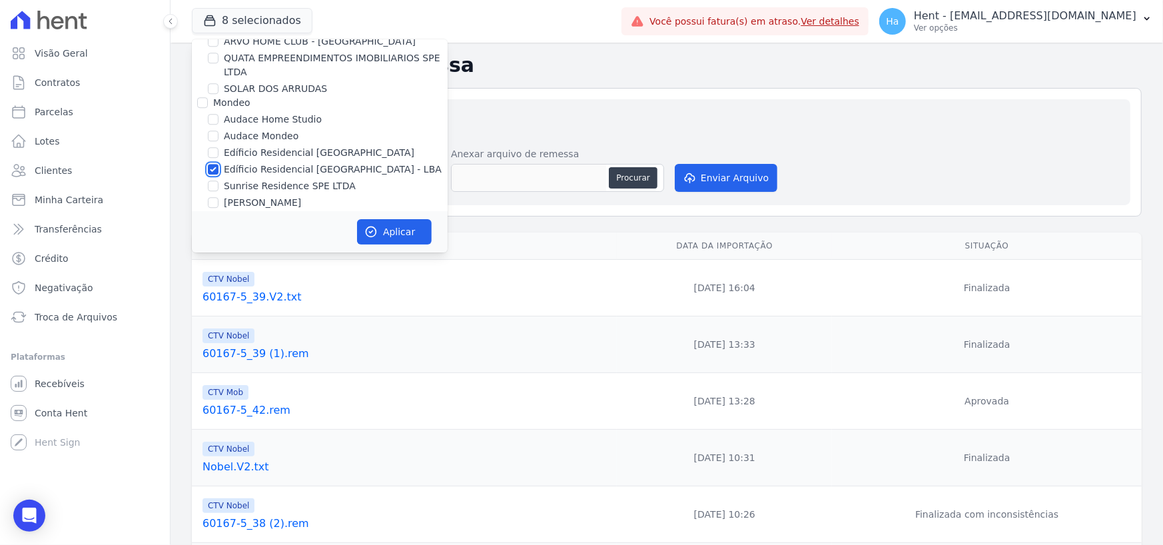
click at [208, 164] on input "Edíficio Residencial [GEOGRAPHIC_DATA] - LBA" at bounding box center [213, 169] width 11 height 11
checkbox input "false"
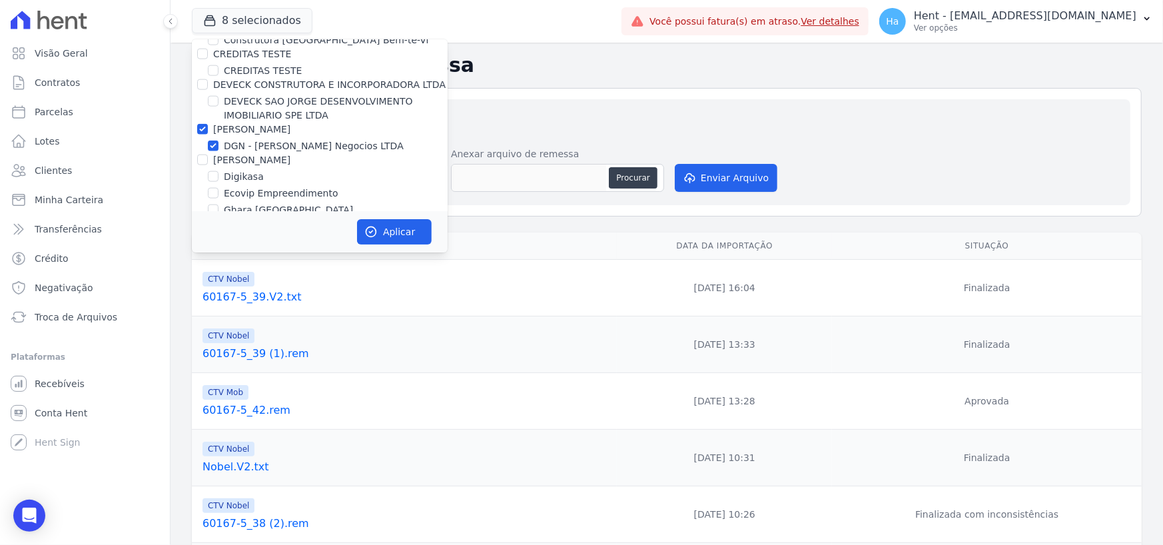
scroll to position [4262, 0]
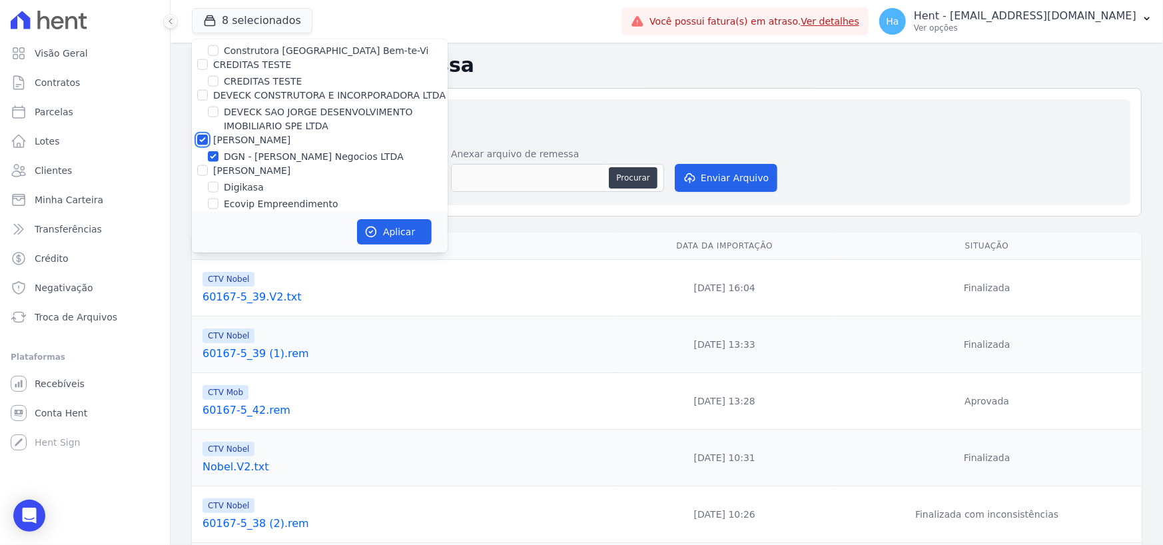
click at [206, 135] on input "[PERSON_NAME]" at bounding box center [202, 140] width 11 height 11
checkbox input "false"
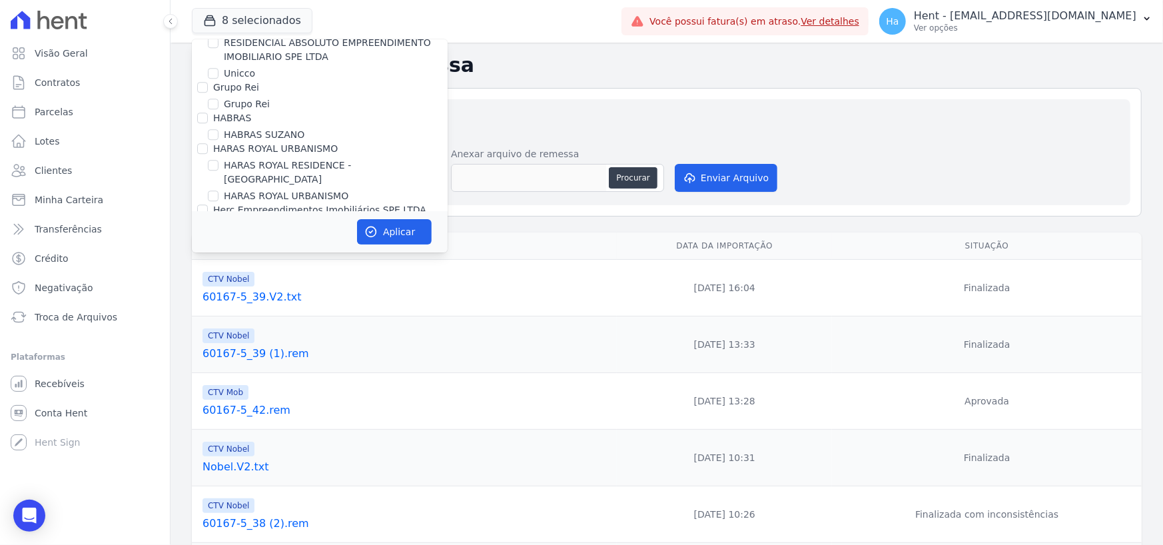
scroll to position [5260, 0]
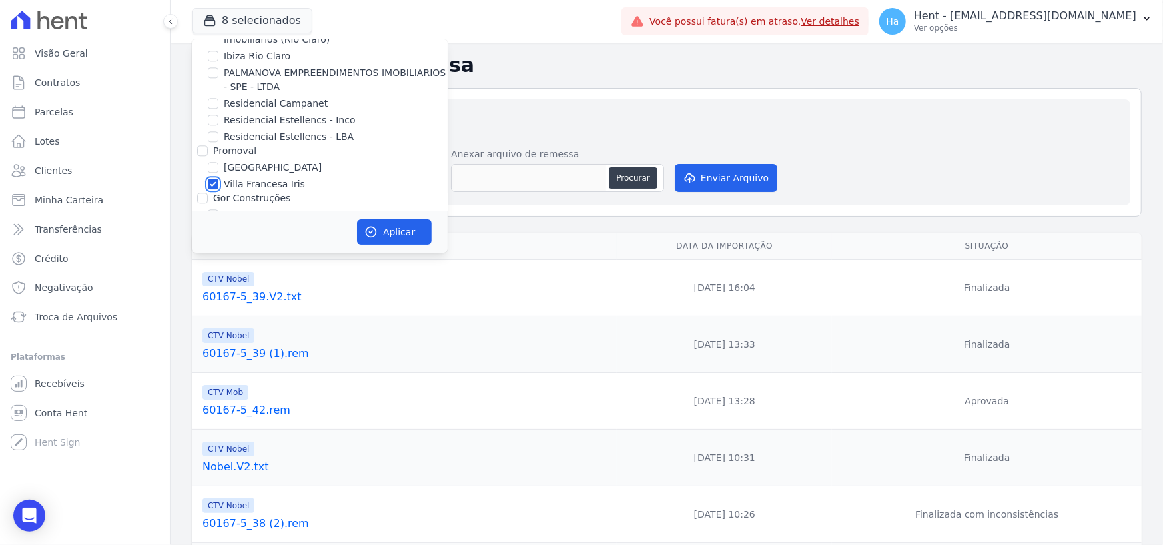
click at [213, 178] on input "Villa Francesa Iris" at bounding box center [213, 183] width 11 height 11
checkbox input "false"
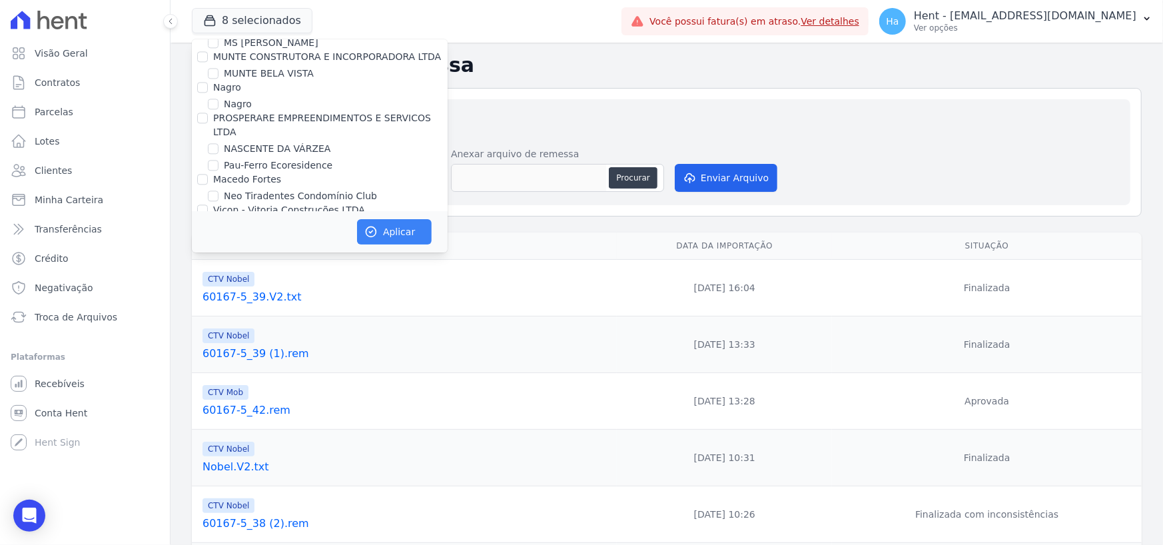
scroll to position [8523, 0]
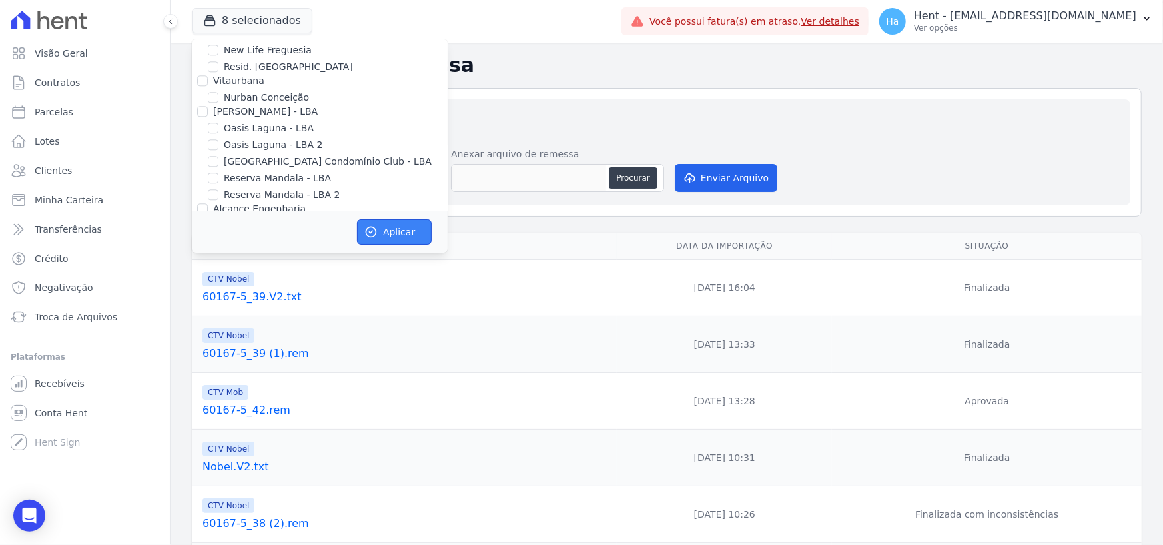
click at [396, 226] on button "Aplicar" at bounding box center [394, 231] width 75 height 25
click at [951, 158] on div "Para qual empreendimento deseja gerar a remessa Acaiá Residencial ACQUA 8 PELOT…" at bounding box center [667, 163] width 906 height 61
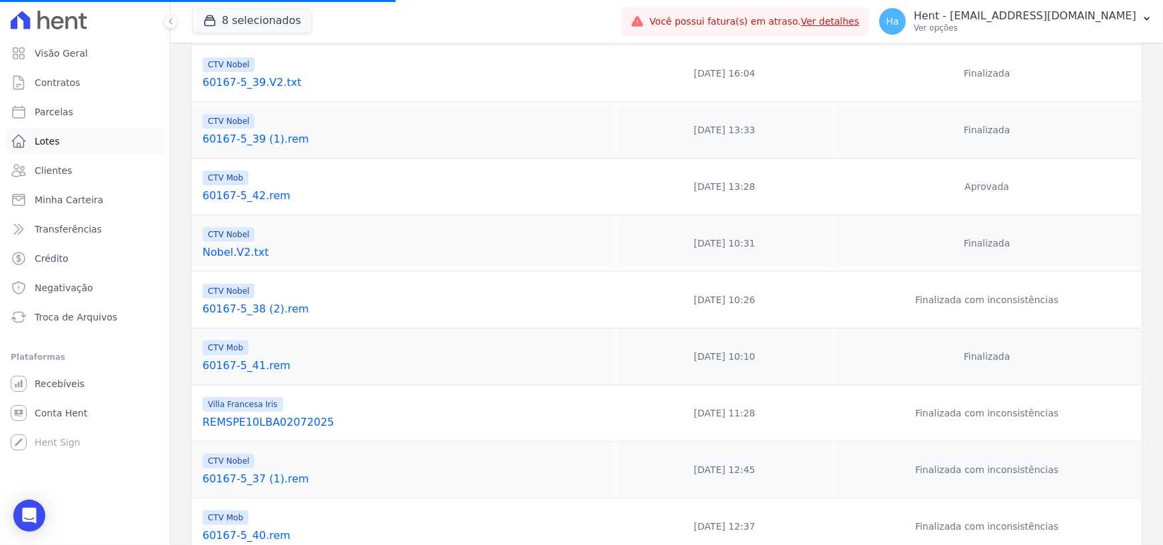
scroll to position [200, 0]
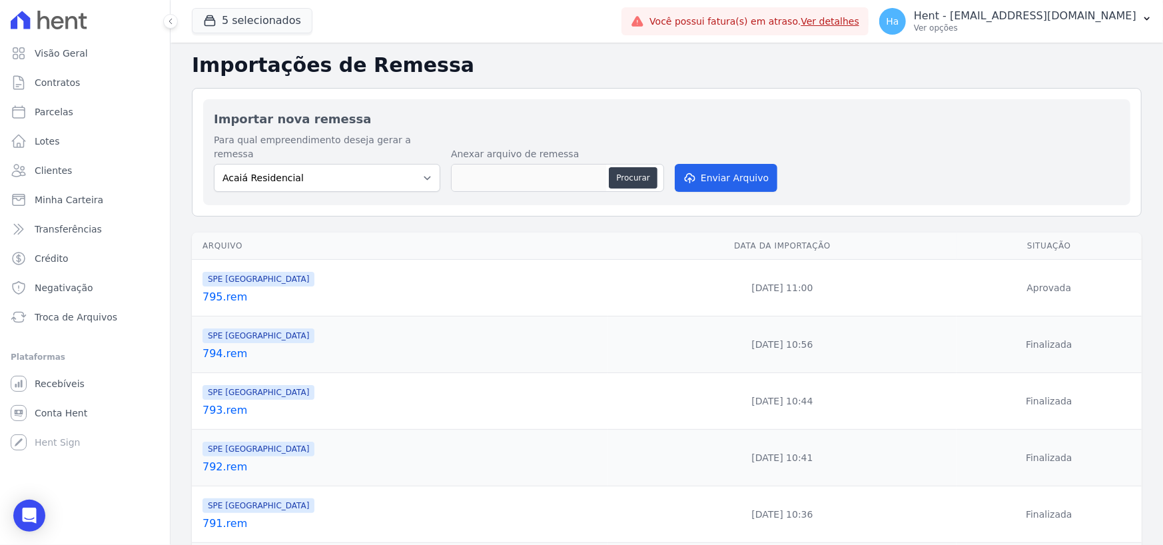
click at [224, 292] on td "SPE Montenegro 795.rem" at bounding box center [400, 288] width 416 height 57
click at [223, 289] on link "795.rem" at bounding box center [402, 297] width 400 height 16
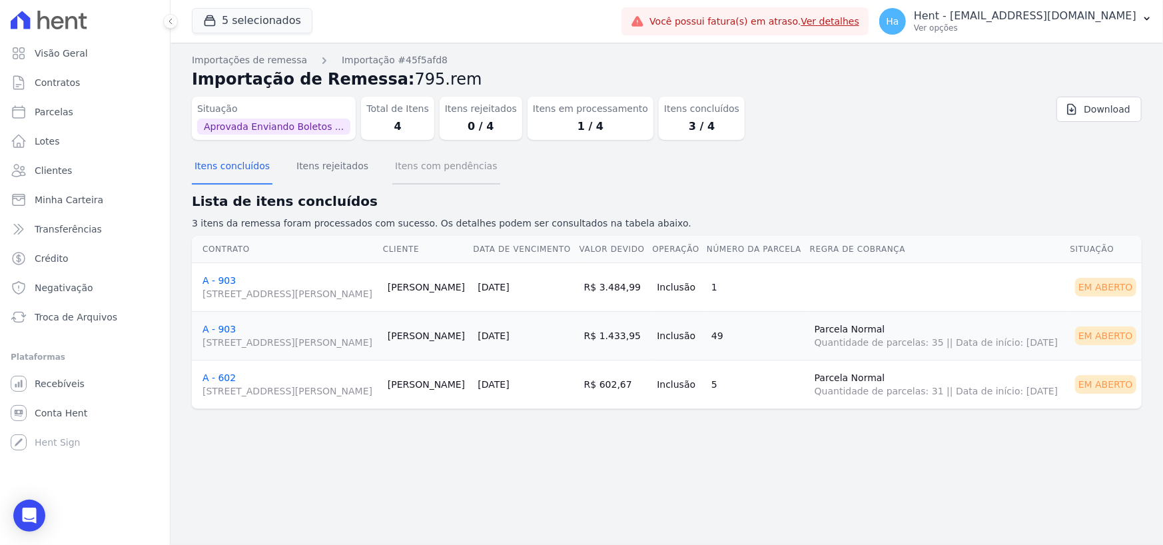
click at [446, 169] on button "Itens com pendências" at bounding box center [445, 167] width 107 height 35
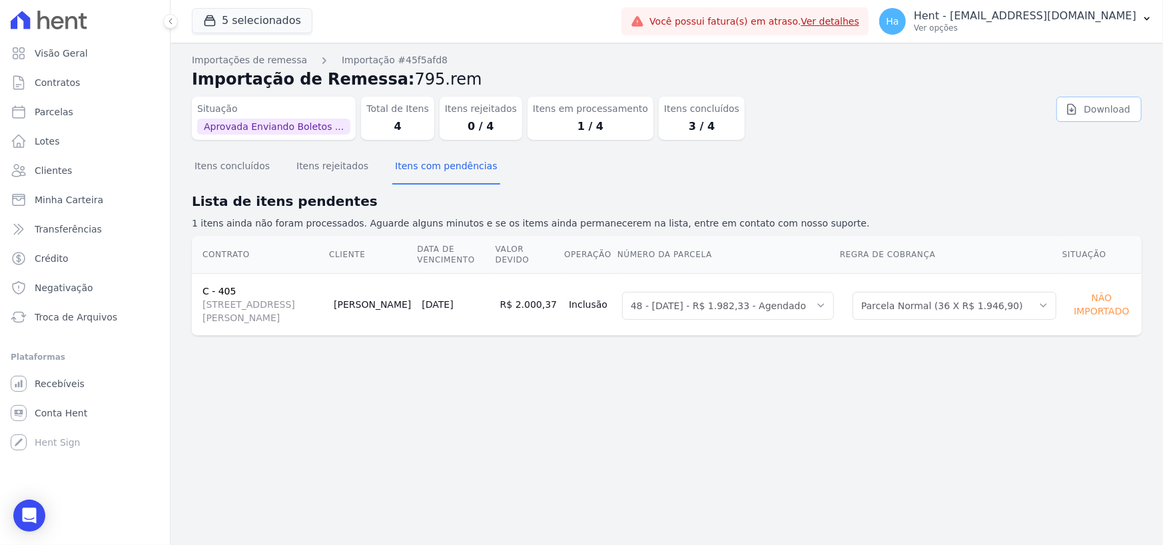
click at [1119, 106] on link "Download" at bounding box center [1098, 109] width 85 height 25
click at [295, 173] on button "Itens rejeitados" at bounding box center [332, 167] width 77 height 35
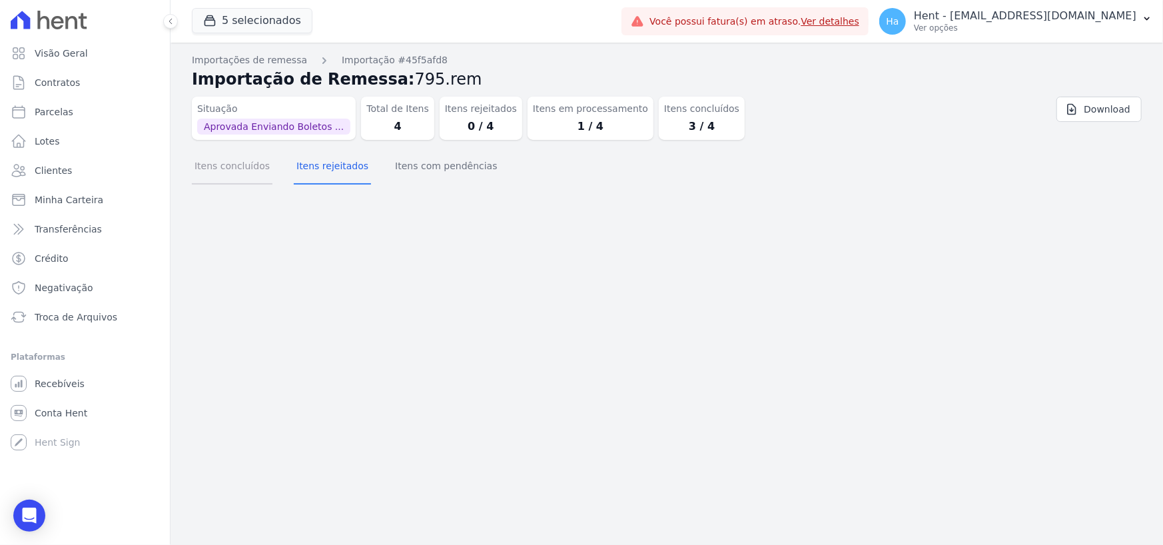
click at [224, 170] on button "Itens concluídos" at bounding box center [232, 167] width 81 height 35
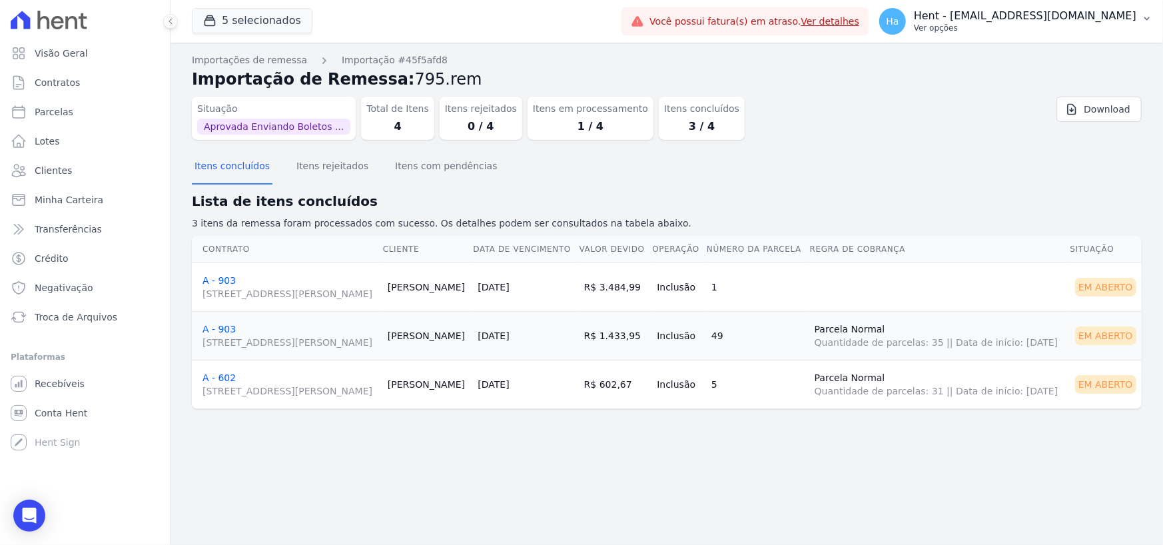
click at [1072, 30] on p "Ver opções" at bounding box center [1025, 28] width 222 height 11
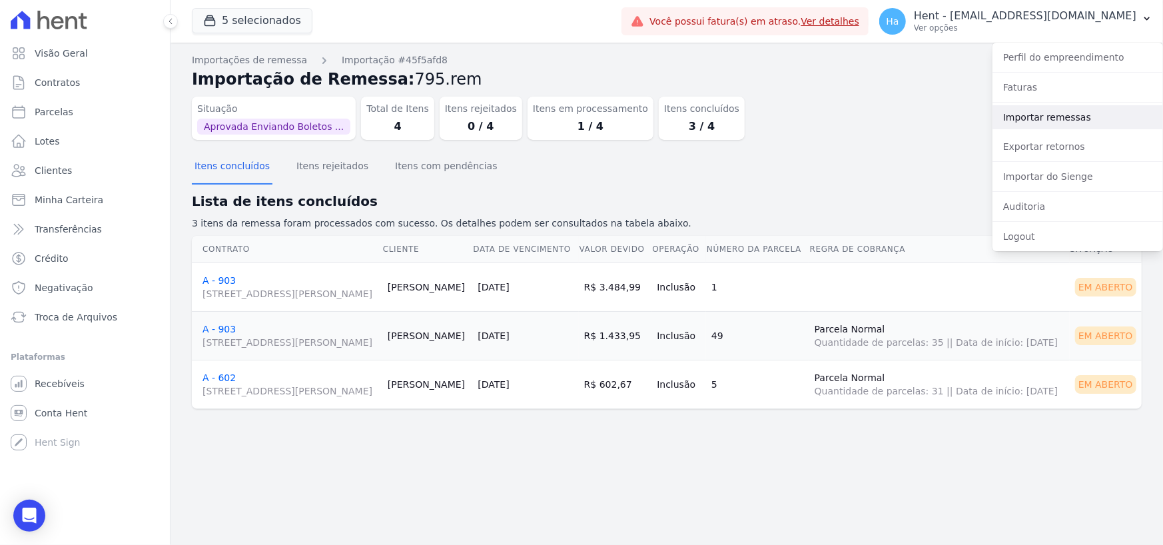
click at [1041, 124] on link "Importar remessas" at bounding box center [1077, 117] width 170 height 24
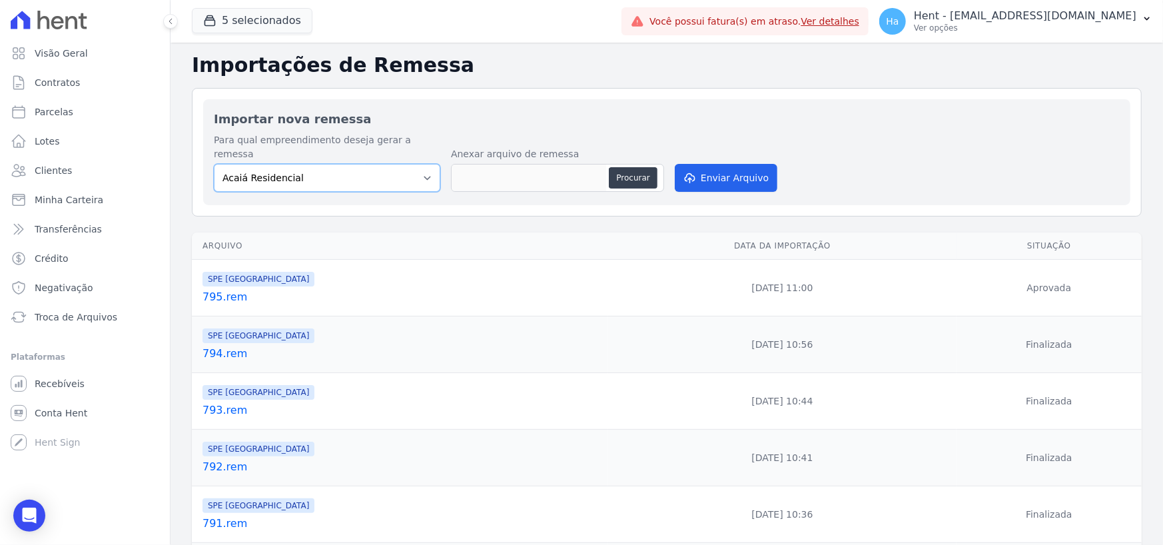
click at [406, 164] on select "Acaiá Residencial ACQUA 8 PELOTAS SPE LTDA II Administrativo AGILE ELOI MENDES …" at bounding box center [327, 178] width 226 height 28
select select "168bdd06-a3dd-4988-b5a9-b0a7c7bf8968"
click at [214, 164] on select "Acaiá Residencial ACQUA 8 PELOTAS SPE LTDA II Administrativo AGILE ELOI MENDES …" at bounding box center [327, 178] width 226 height 28
click at [623, 167] on button "Procurar" at bounding box center [633, 177] width 48 height 21
type input "795.V2.txt"
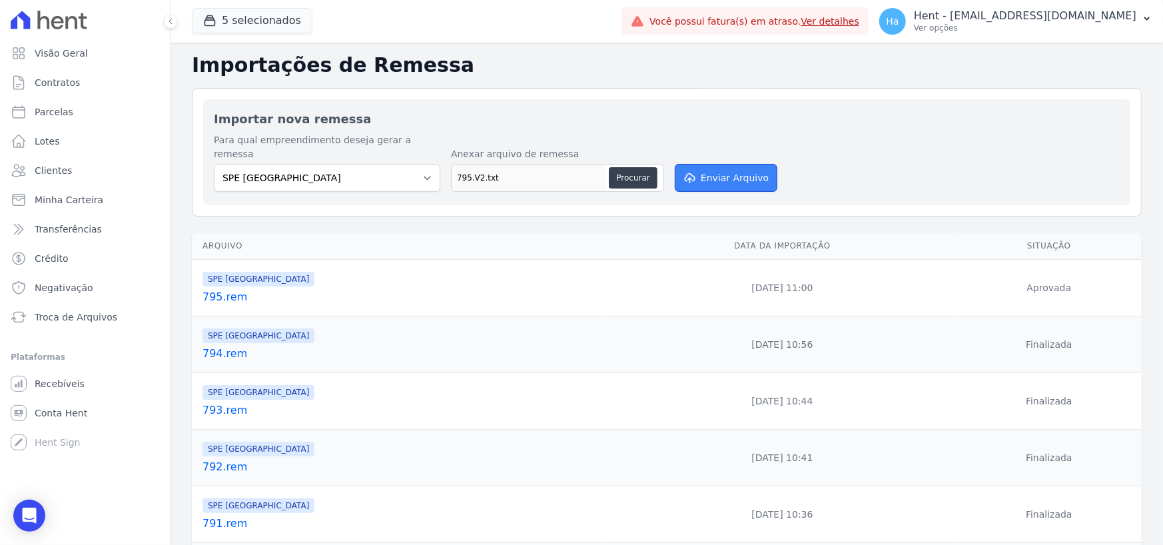
click at [728, 164] on button "Enviar Arquivo" at bounding box center [726, 178] width 103 height 28
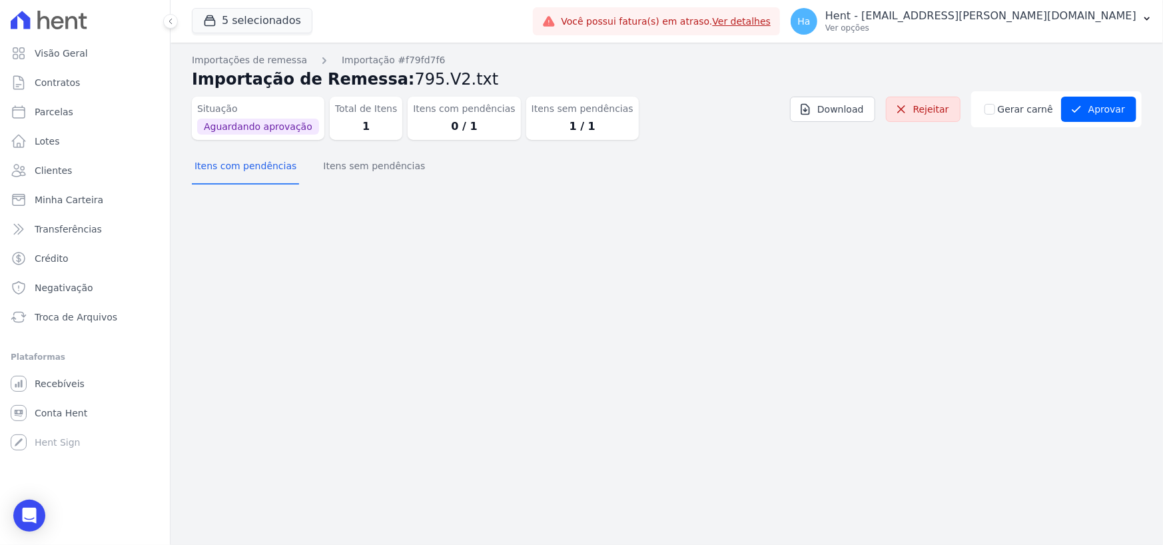
click at [366, 196] on div "Importações de remessa Importação #f79fd7f6 Importação de Remessa: 795.V2.txt S…" at bounding box center [666, 294] width 992 height 502
click at [373, 174] on button "Itens sem pendências" at bounding box center [373, 167] width 107 height 35
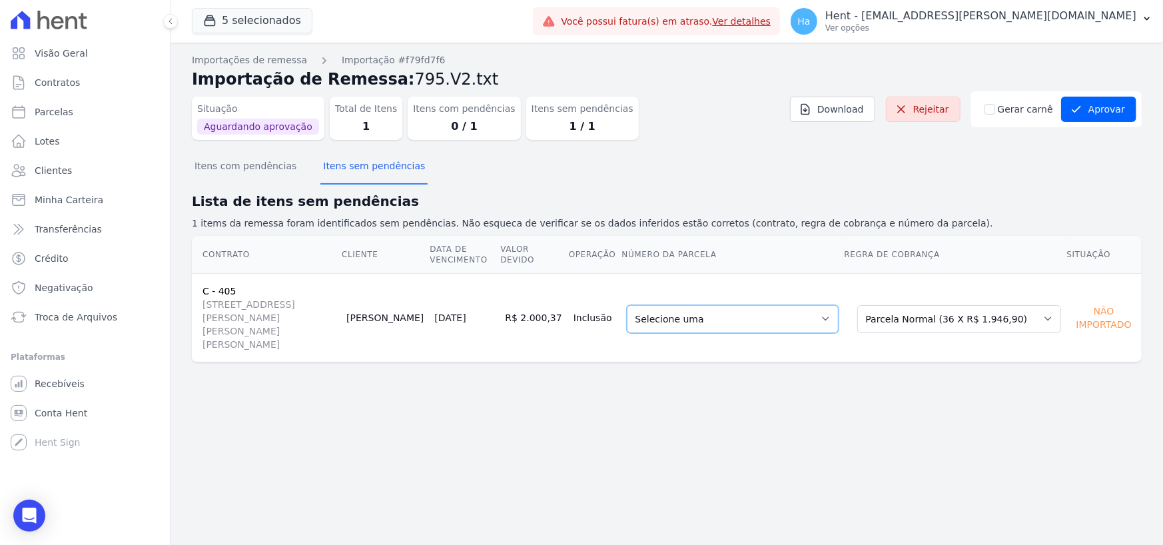
click at [802, 307] on select "Selecione uma 1 - [DATE] - R$ 1.998,56 - Agendado 3 - [DATE] - R$ 1.946,90 - Ag…" at bounding box center [733, 319] width 212 height 28
click at [706, 425] on div "Importações de remessa Importação #f79fd7f6 Importação de Remessa: 795.V2.txt S…" at bounding box center [666, 294] width 992 height 502
click at [1119, 112] on button "Aprovar" at bounding box center [1098, 109] width 75 height 25
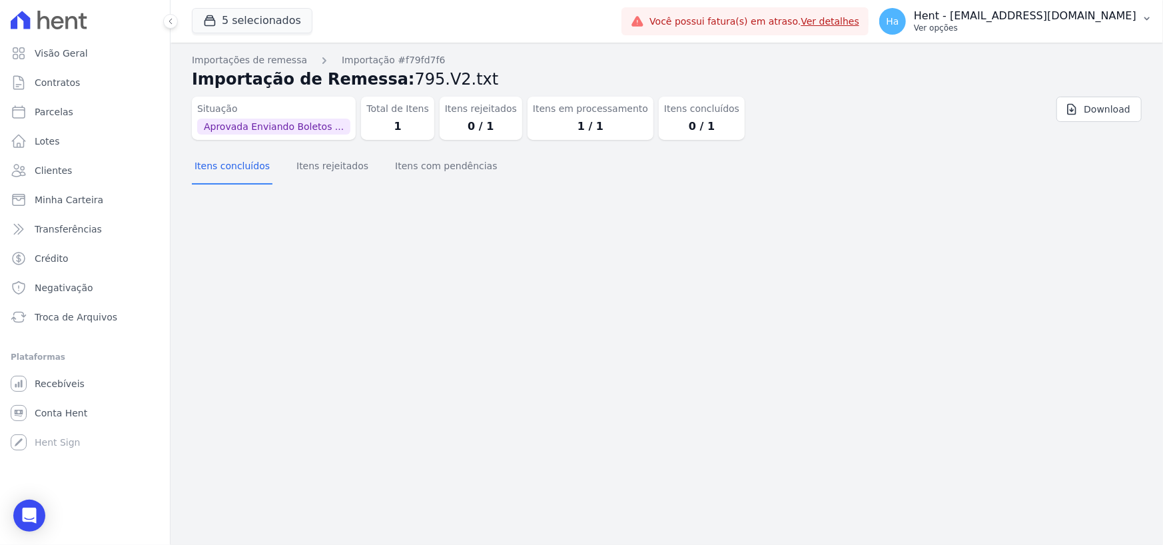
drag, startPoint x: 0, startPoint y: 0, endPoint x: 1078, endPoint y: 21, distance: 1078.2
click at [1078, 21] on p "Hent - [EMAIL_ADDRESS][DOMAIN_NAME]" at bounding box center [1025, 15] width 222 height 13
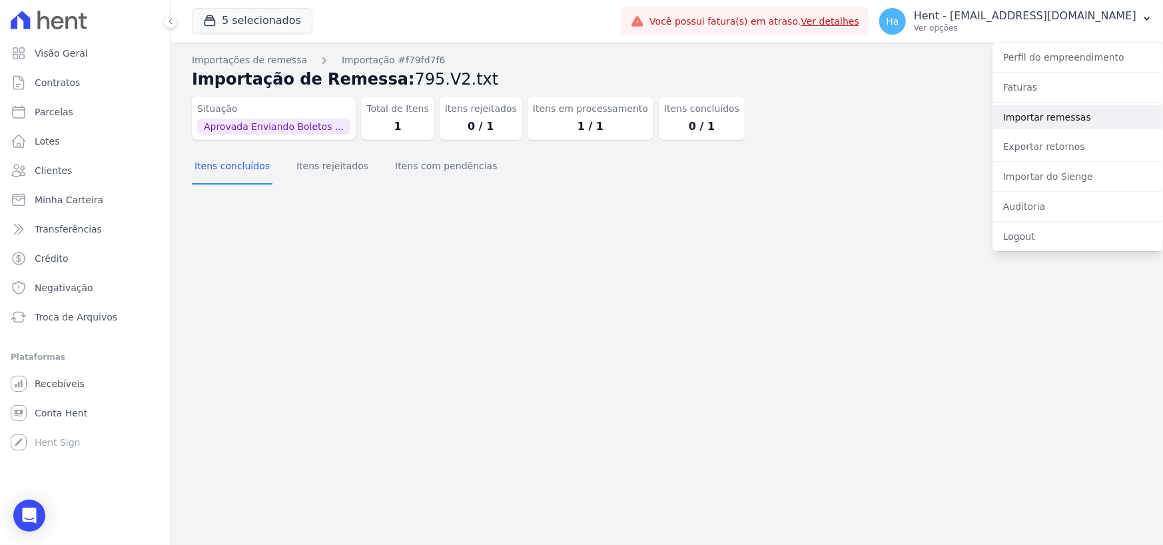
click at [1067, 123] on link "Importar remessas" at bounding box center [1077, 117] width 170 height 24
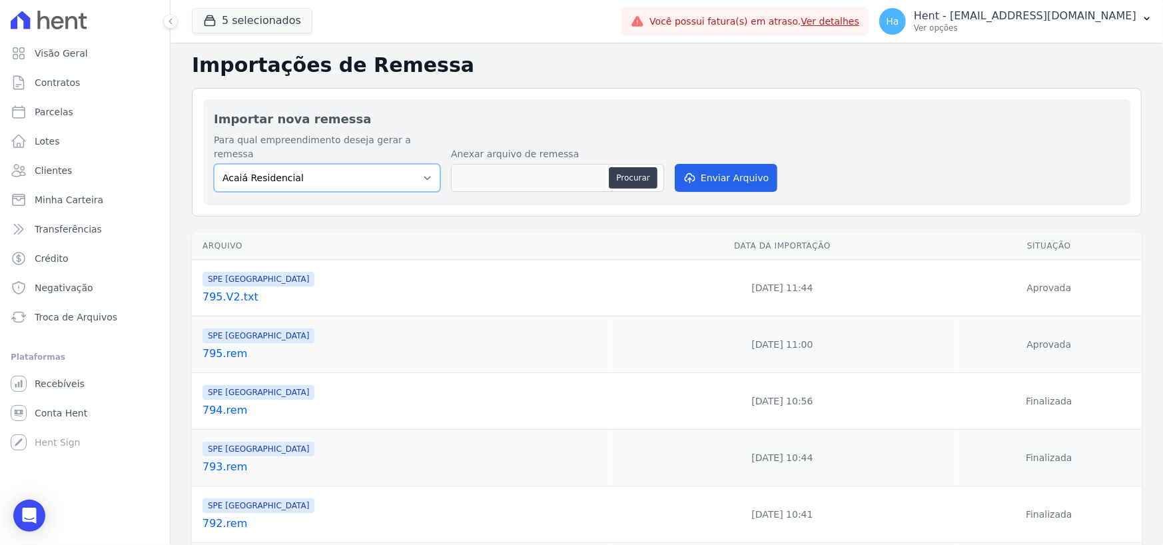
click at [388, 164] on select "Acaiá Residencial ACQUA 8 PELOTAS SPE LTDA II Administrativo AGILE ELOI MENDES …" at bounding box center [327, 178] width 226 height 28
select select "168bdd06-a3dd-4988-b5a9-b0a7c7bf8968"
click at [214, 164] on select "Acaiá Residencial ACQUA 8 PELOTAS SPE LTDA II Administrativo AGILE ELOI MENDES …" at bounding box center [327, 178] width 226 height 28
click at [635, 167] on button "Procurar" at bounding box center [633, 177] width 48 height 21
type input "795.V2.txt"
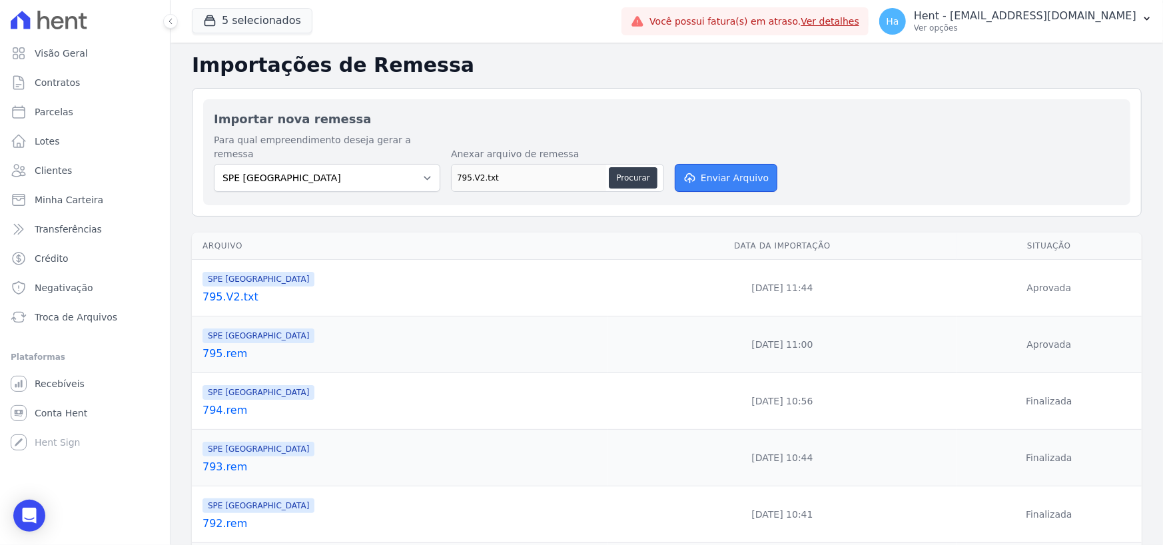
click at [726, 165] on button "Enviar Arquivo" at bounding box center [726, 178] width 103 height 28
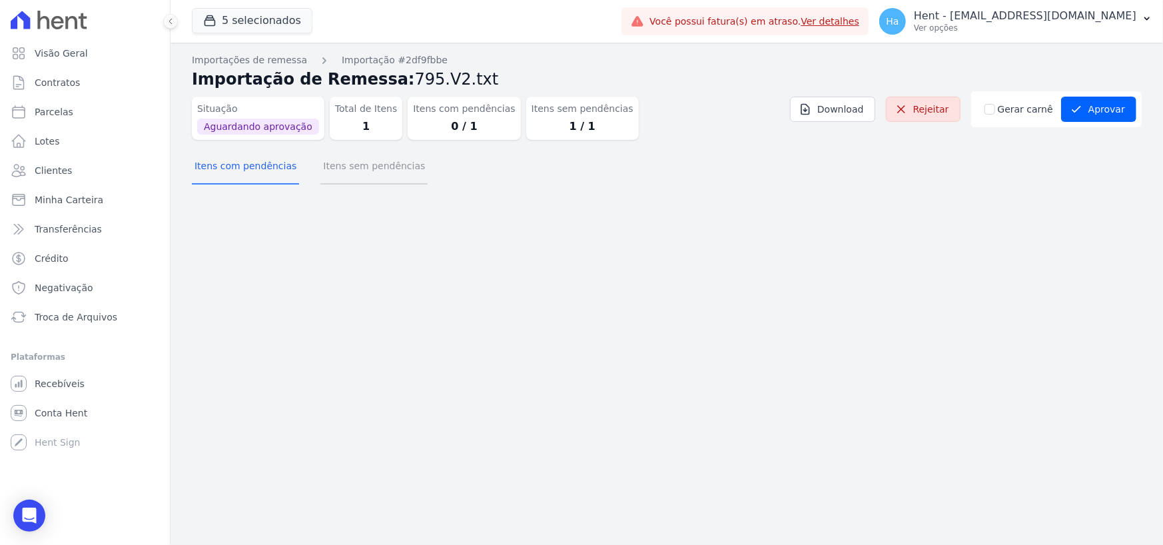
click at [360, 180] on button "Itens sem pendências" at bounding box center [373, 167] width 107 height 35
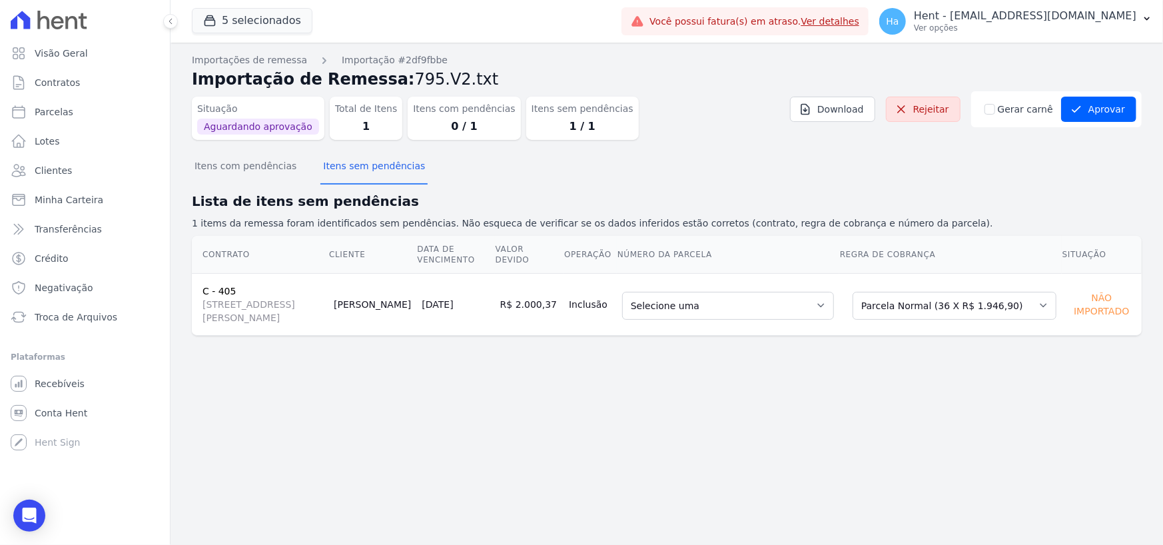
click at [944, 322] on td "Selecione uma Nova Parcela Avulsa Parcela Avulsa Existente Sinal (1 X R$ 12.450…" at bounding box center [950, 304] width 222 height 62
click at [946, 313] on select "Selecione uma Nova Parcela Avulsa Parcela Avulsa Existente Sinal (1 X R$ 12.450…" at bounding box center [954, 306] width 204 height 28
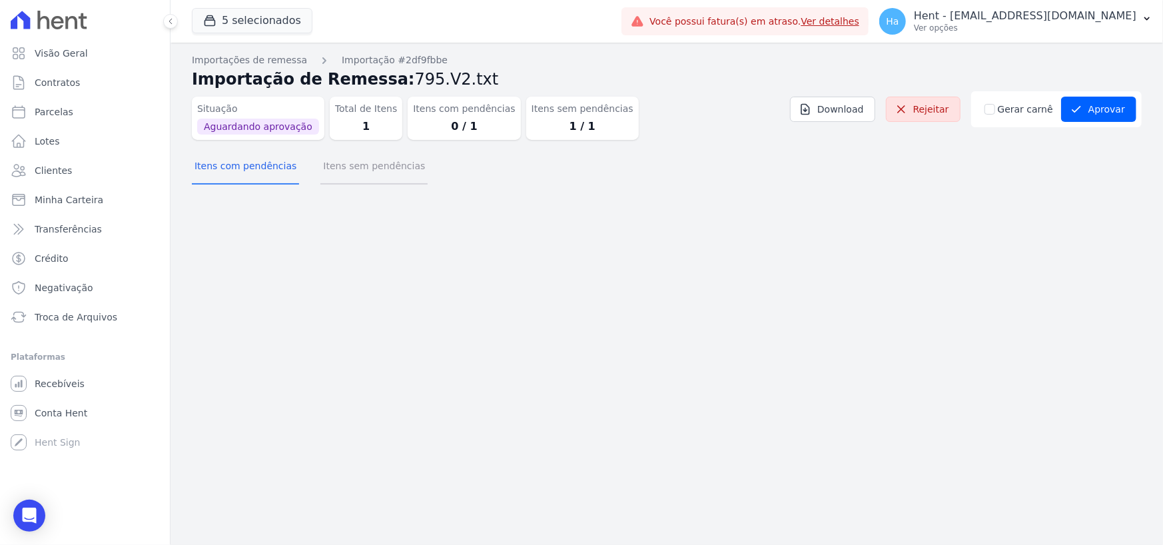
click at [358, 174] on button "Itens sem pendências" at bounding box center [373, 167] width 107 height 35
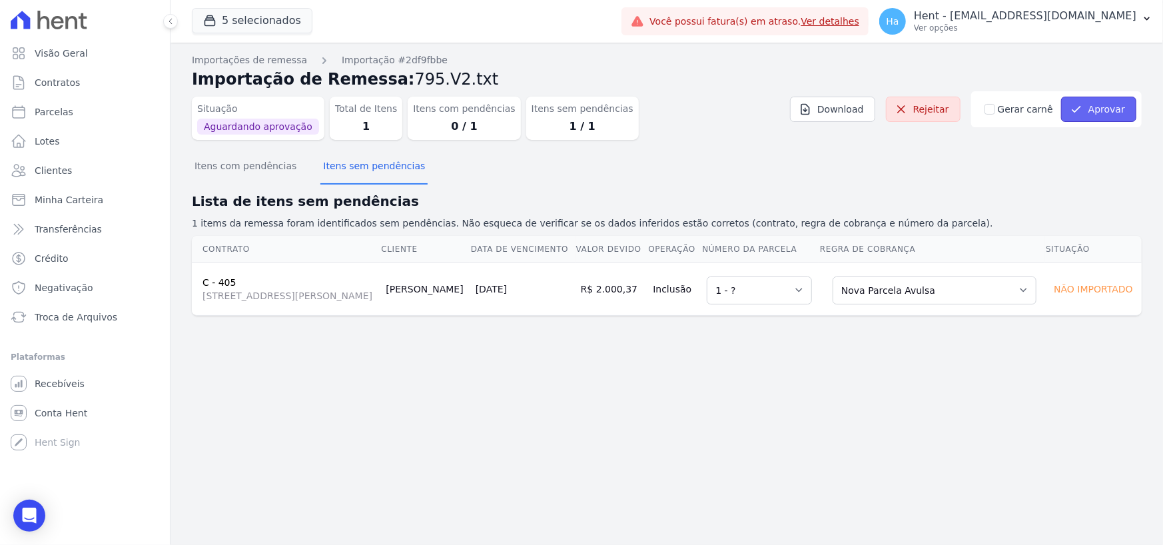
click at [1105, 107] on button "Aprovar" at bounding box center [1098, 109] width 75 height 25
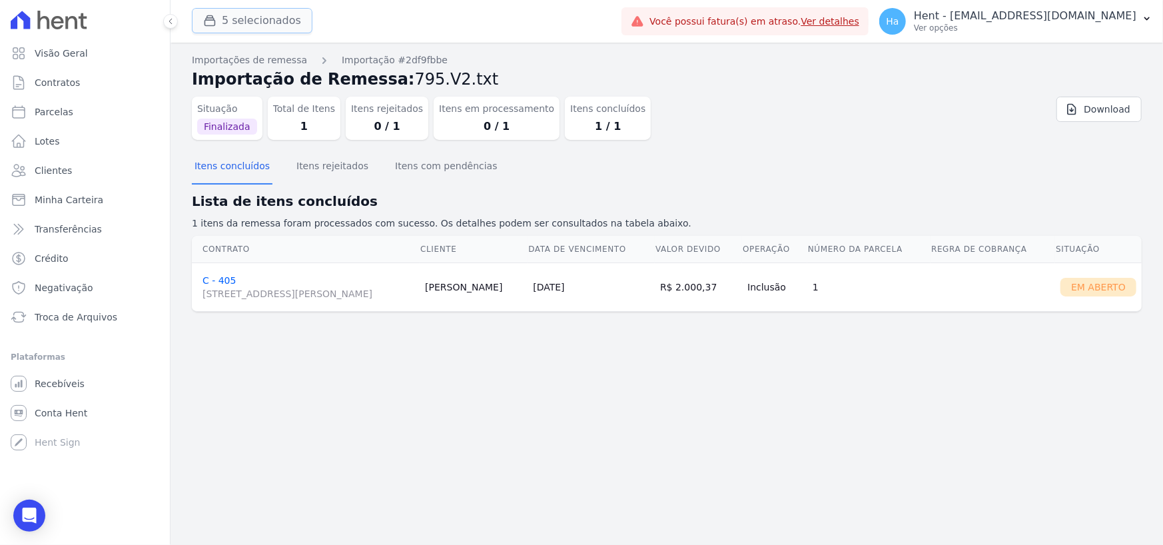
click at [247, 17] on button "5 selecionados" at bounding box center [252, 20] width 121 height 25
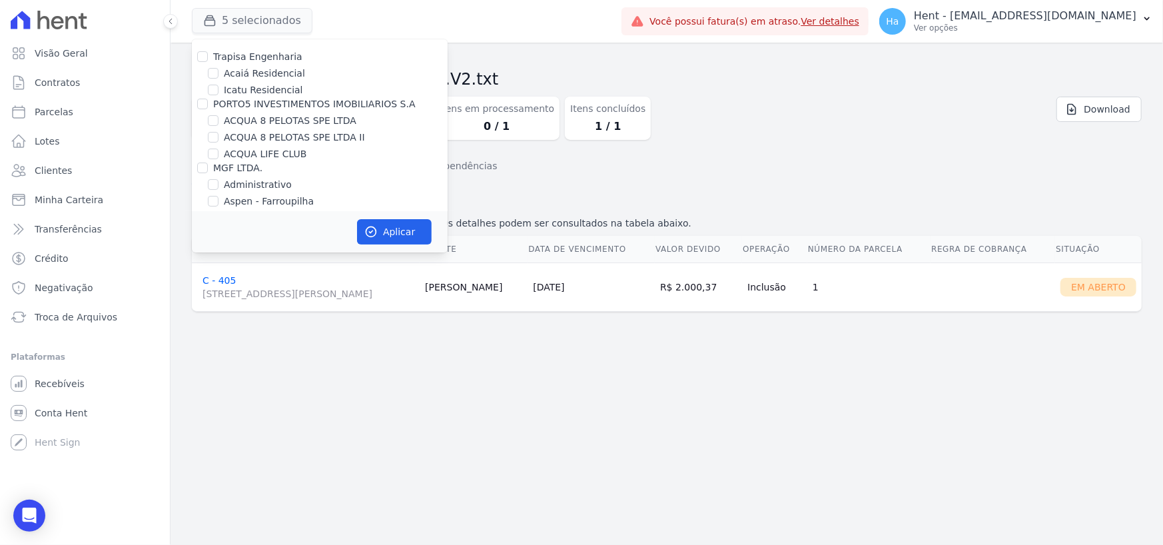
scroll to position [4796, 0]
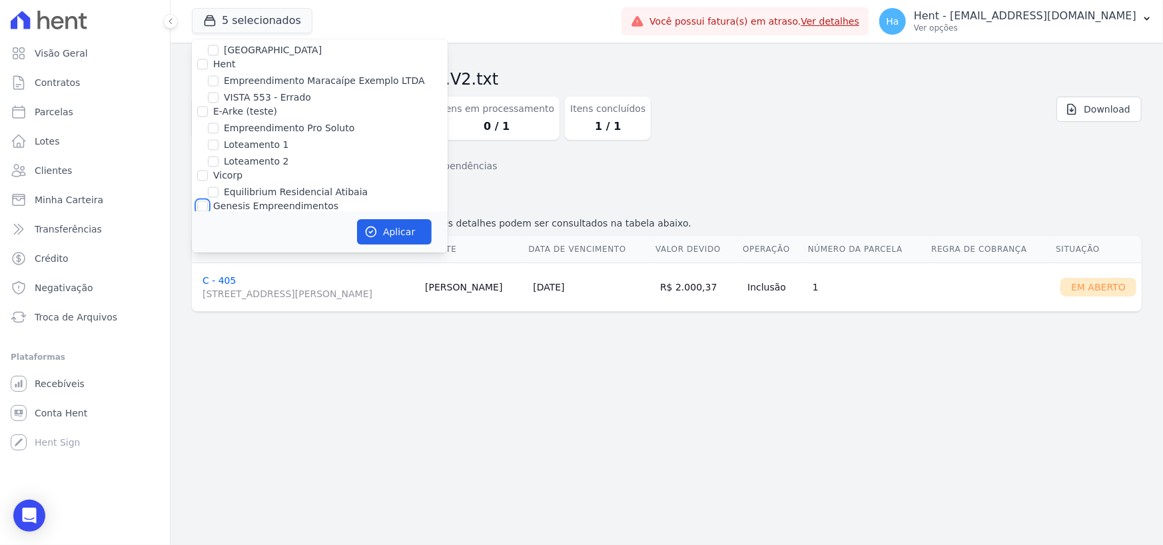
click at [200, 201] on input "Genesis Empreendimentos" at bounding box center [202, 206] width 11 height 11
checkbox input "true"
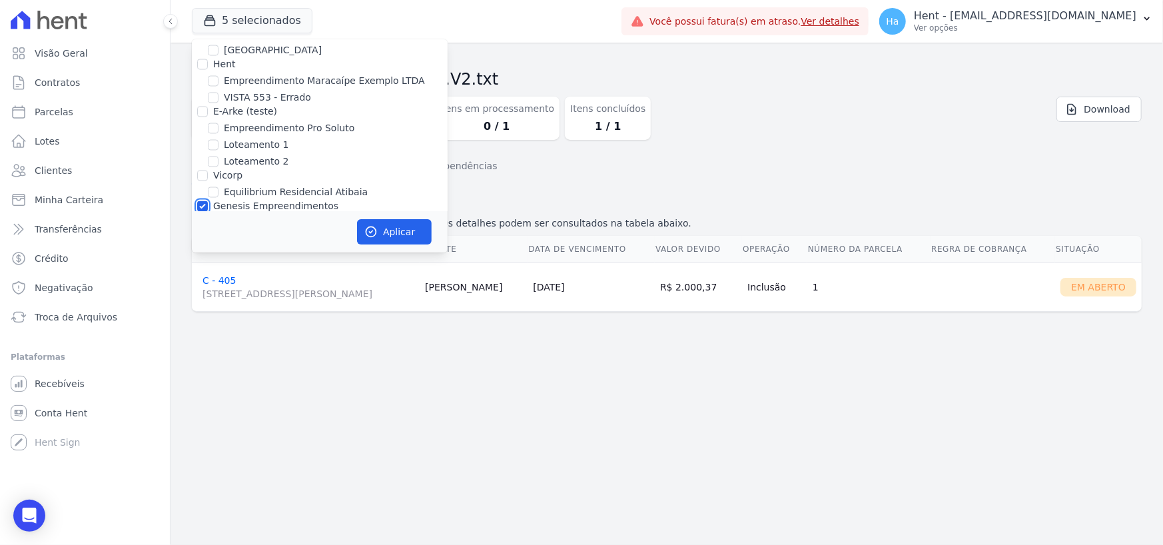
click at [205, 201] on input "Genesis Empreendimentos" at bounding box center [202, 206] width 11 height 11
checkbox input "false"
click at [213, 251] on input "[PERSON_NAME]" at bounding box center [213, 256] width 11 height 11
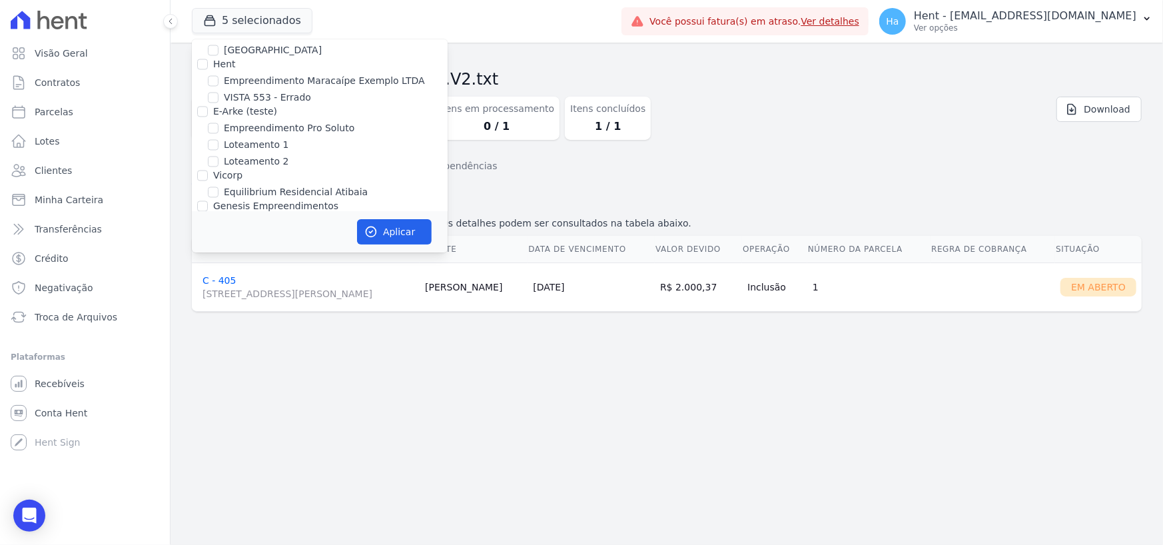
checkbox input "true"
click at [373, 233] on icon "button" at bounding box center [370, 231] width 13 height 13
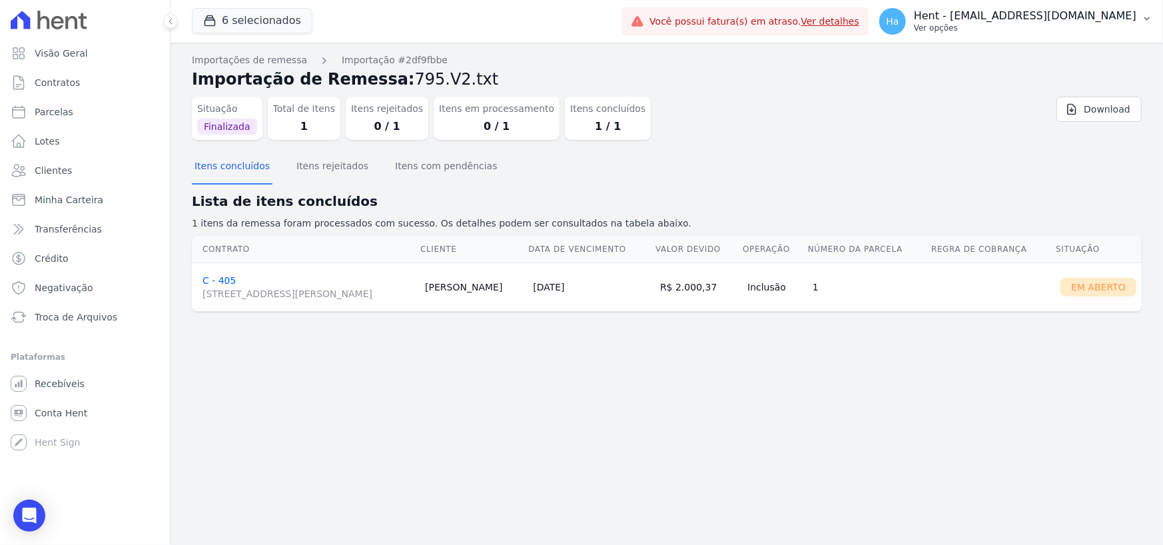
click at [1040, 28] on p "Ver opções" at bounding box center [1025, 28] width 222 height 11
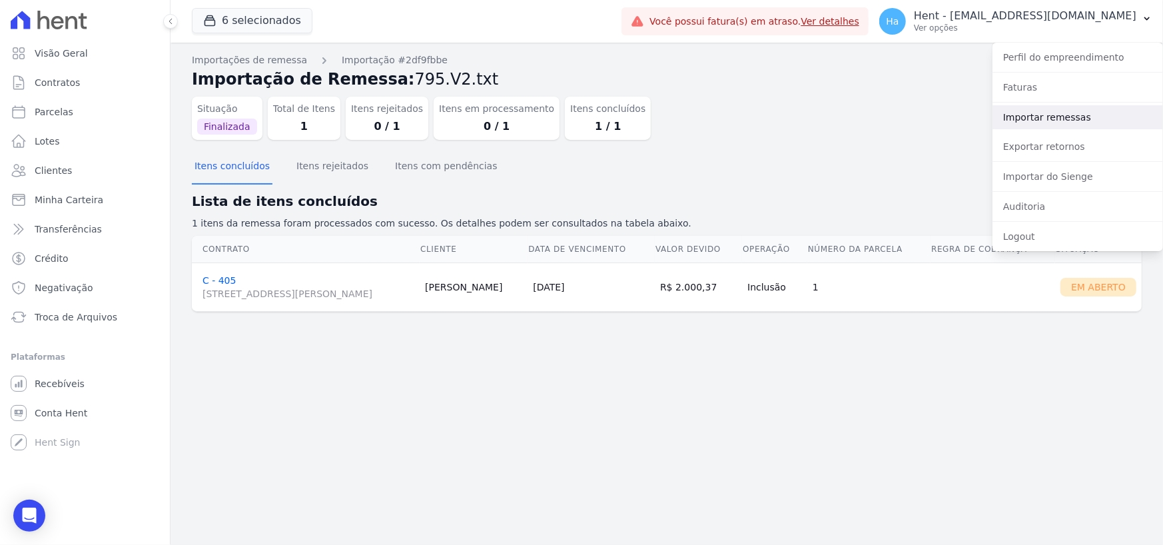
click at [1039, 121] on link "Importar remessas" at bounding box center [1077, 117] width 170 height 24
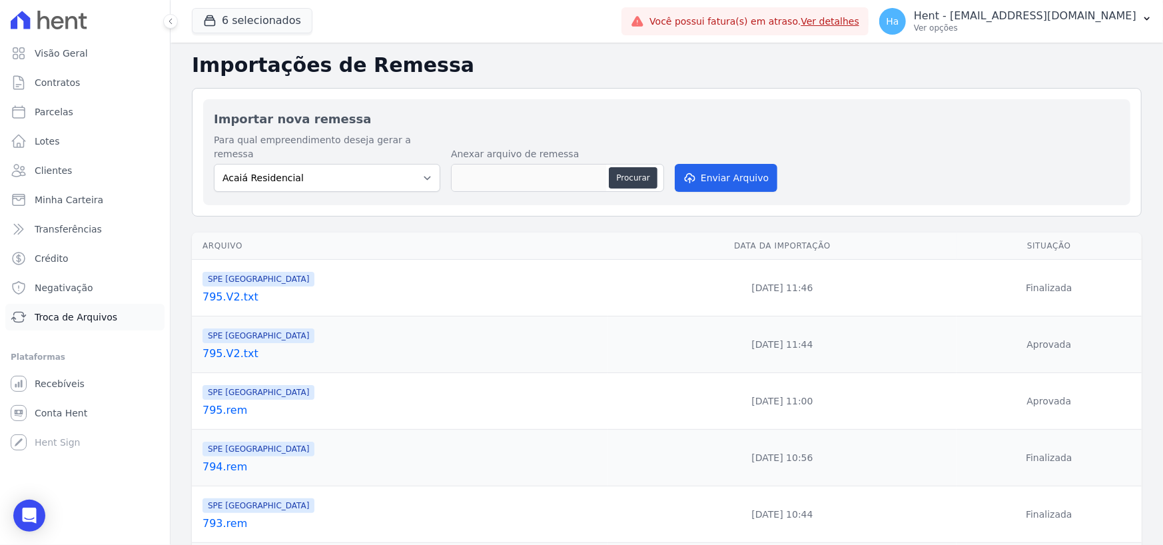
click at [83, 323] on span "Troca de Arquivos" at bounding box center [76, 316] width 83 height 13
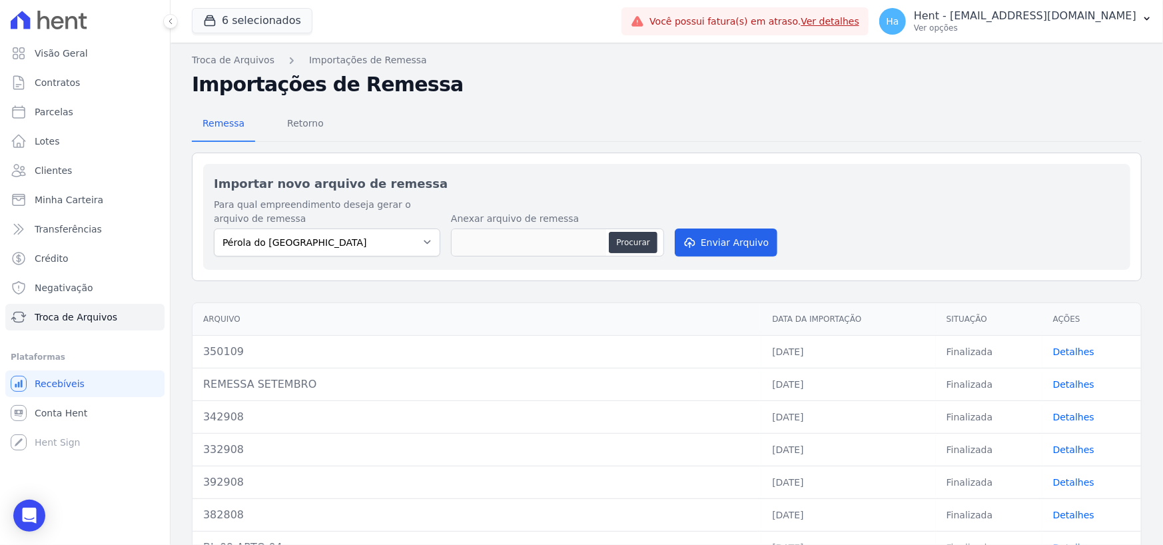
click at [1065, 347] on link "Detalhes" at bounding box center [1073, 351] width 41 height 11
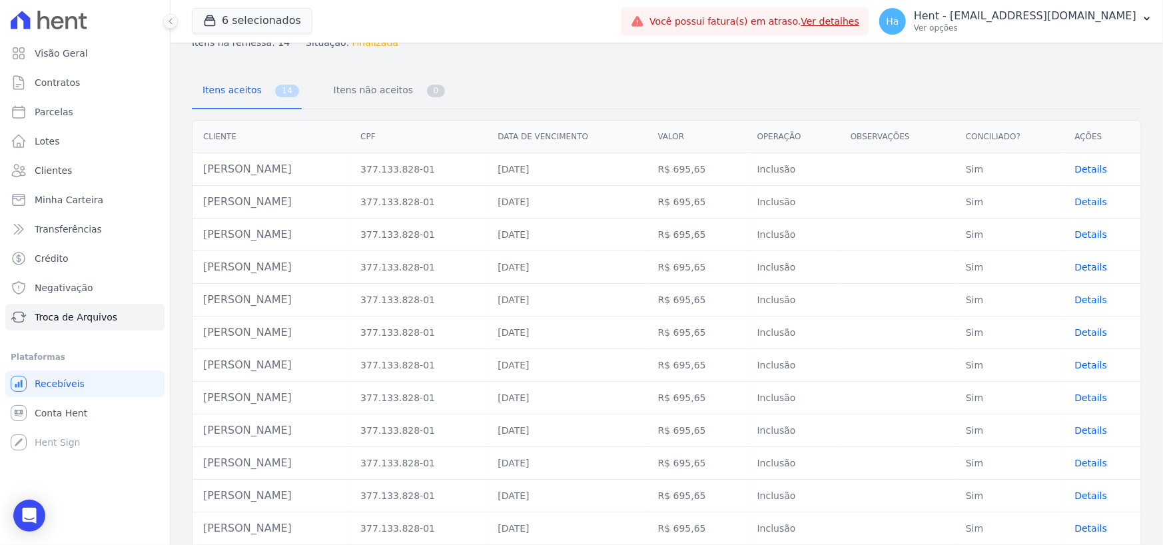
scroll to position [140, 0]
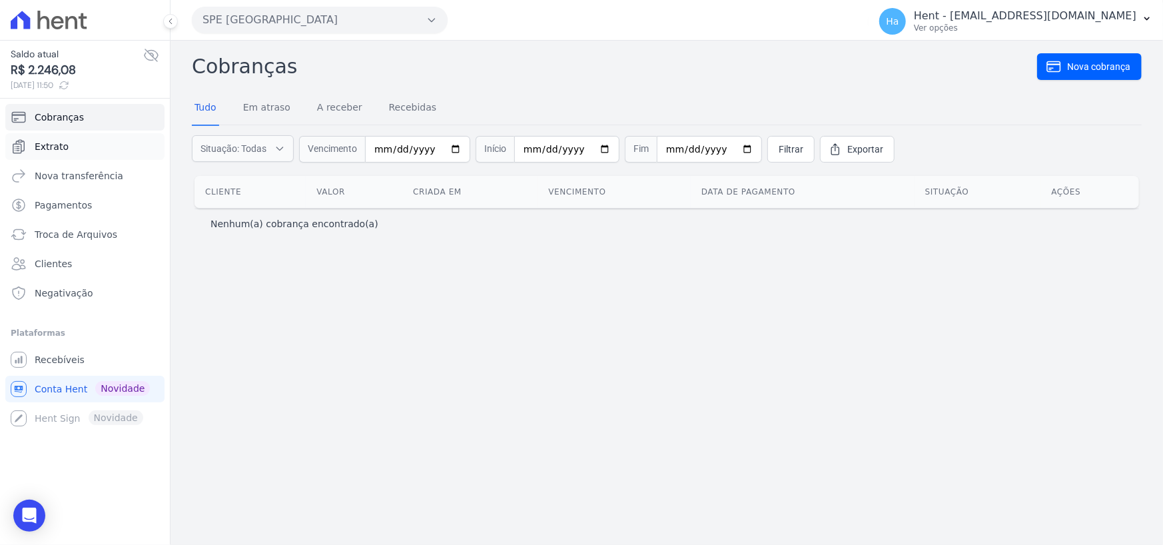
click at [55, 140] on span "Extrato" at bounding box center [52, 146] width 34 height 13
click at [58, 119] on span "Cobranças" at bounding box center [59, 117] width 49 height 13
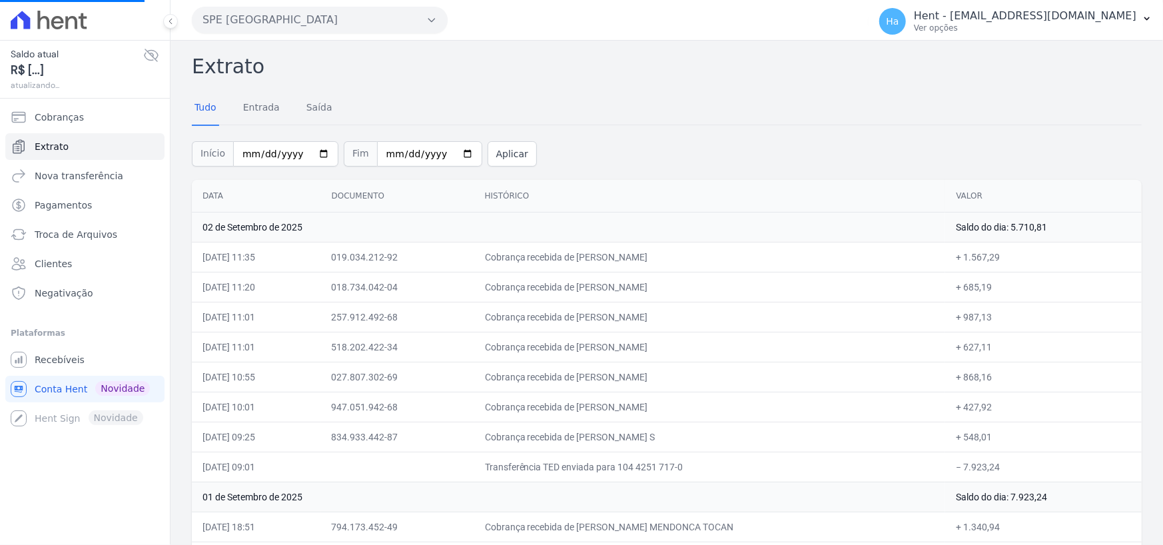
click at [401, 25] on button "SPE [GEOGRAPHIC_DATA]" at bounding box center [320, 20] width 256 height 27
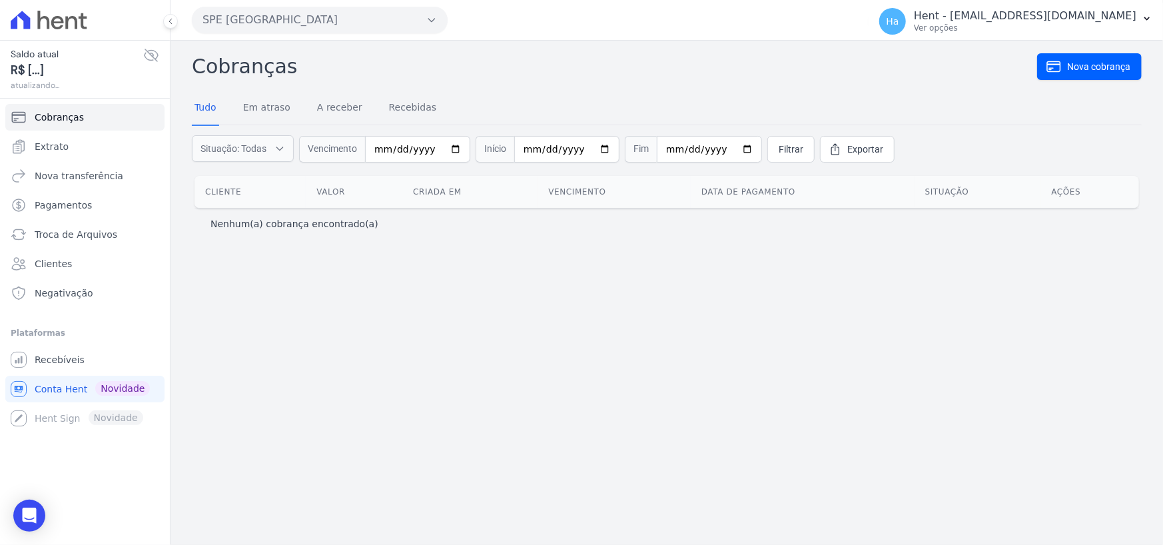
click at [407, 24] on button "SPE [GEOGRAPHIC_DATA]" at bounding box center [320, 20] width 256 height 27
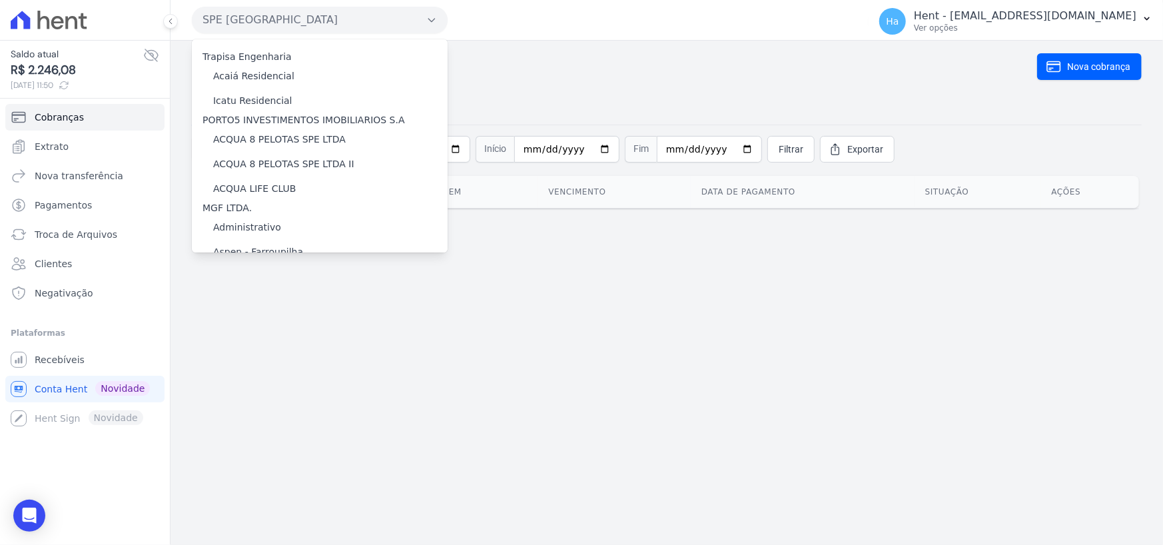
scroll to position [6492, 0]
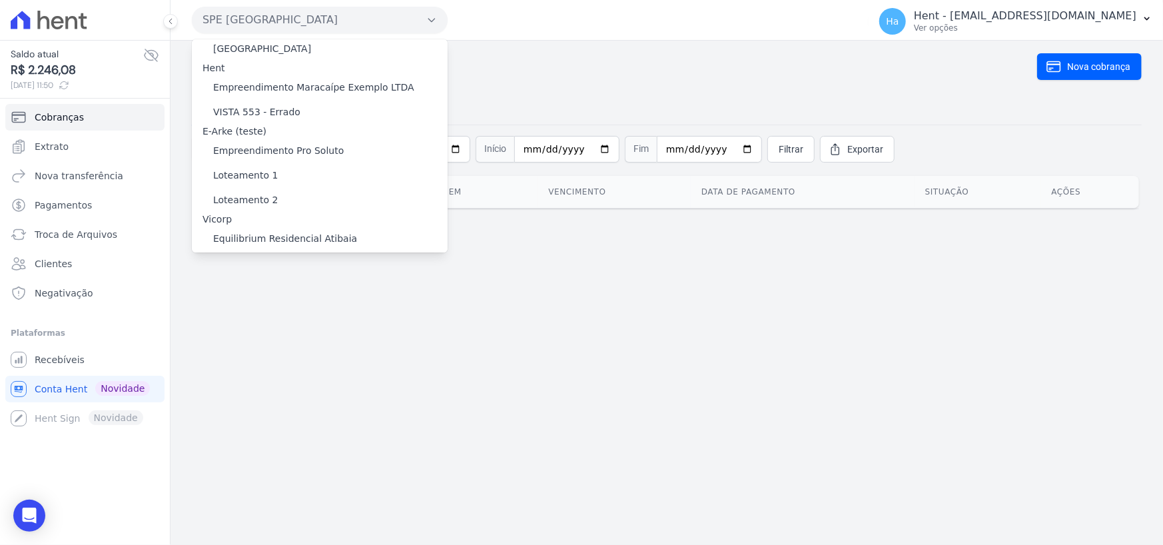
click at [280, 320] on label "[PERSON_NAME]" at bounding box center [251, 327] width 77 height 14
click at [0, 0] on input "[PERSON_NAME]" at bounding box center [0, 0] width 0 height 0
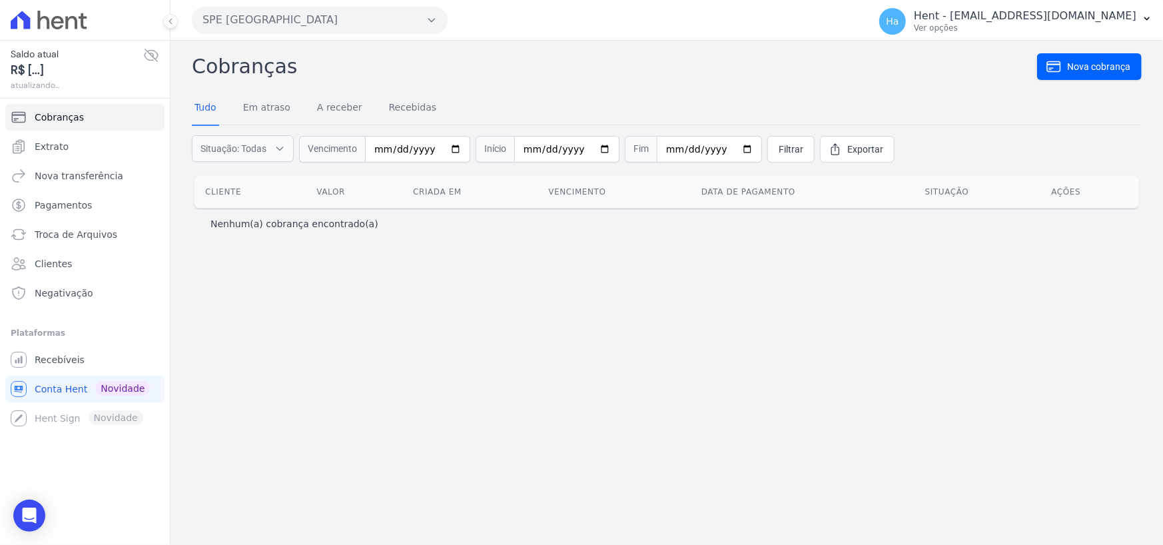
click at [400, 15] on button "SPE [GEOGRAPHIC_DATA]" at bounding box center [320, 20] width 256 height 27
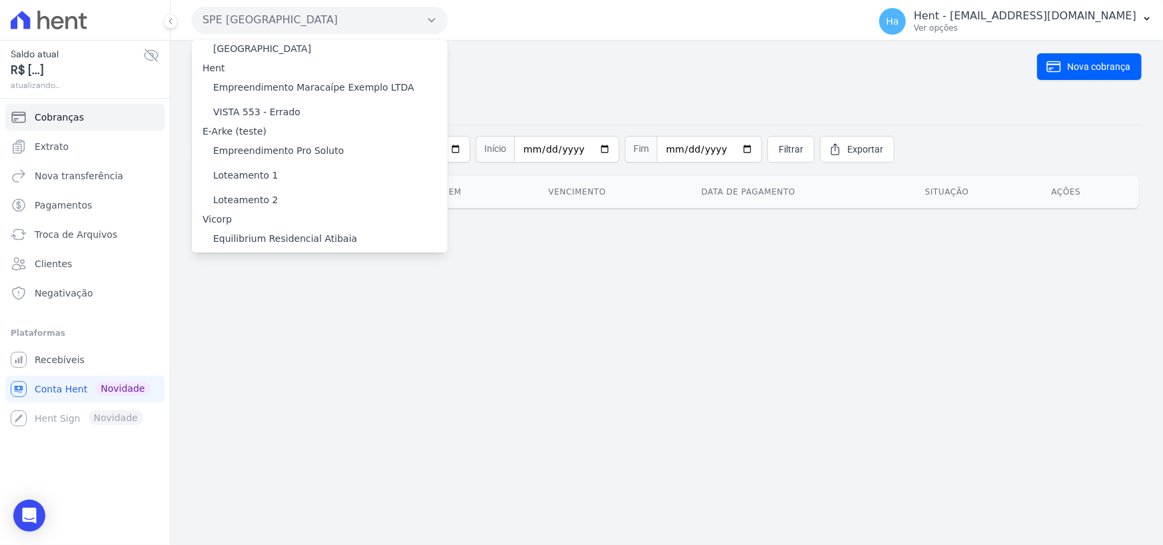
click at [240, 320] on label "[PERSON_NAME]" at bounding box center [251, 327] width 77 height 14
click at [0, 0] on input "[PERSON_NAME]" at bounding box center [0, 0] width 0 height 0
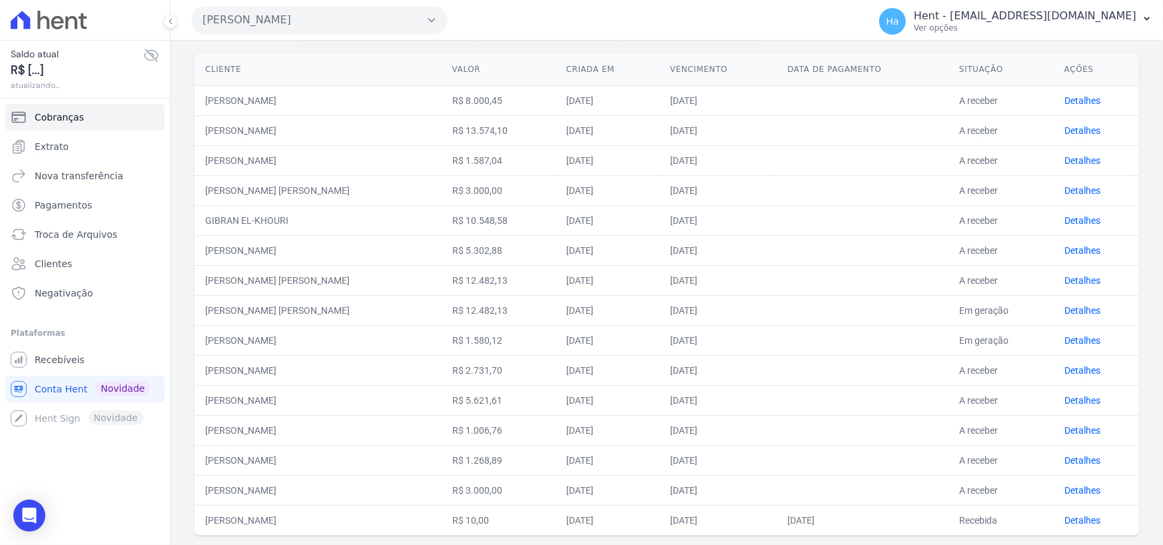
scroll to position [133, 0]
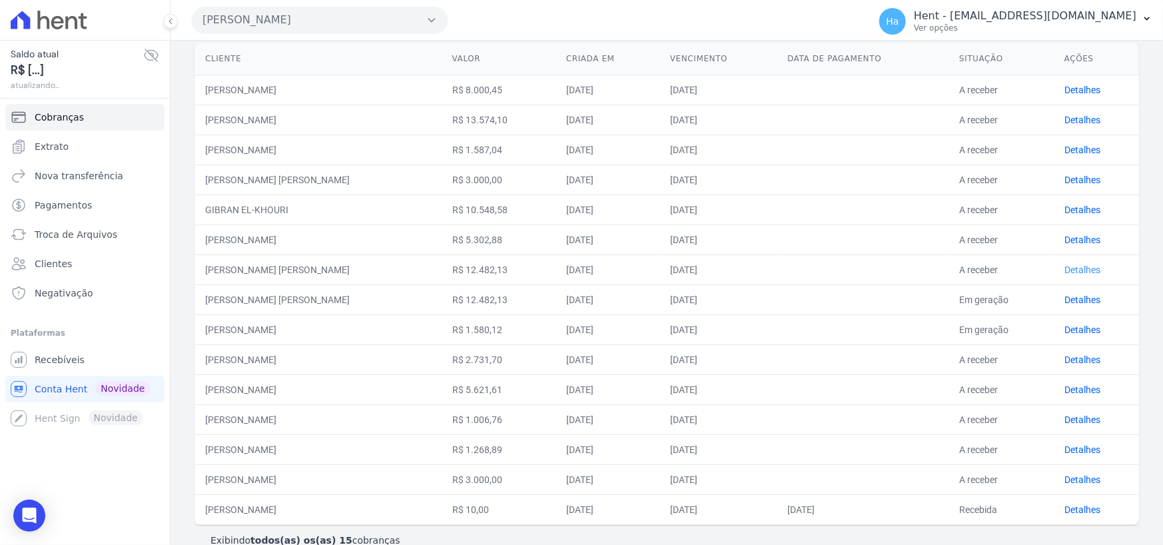
click at [1072, 269] on link "Detalhes" at bounding box center [1082, 269] width 36 height 11
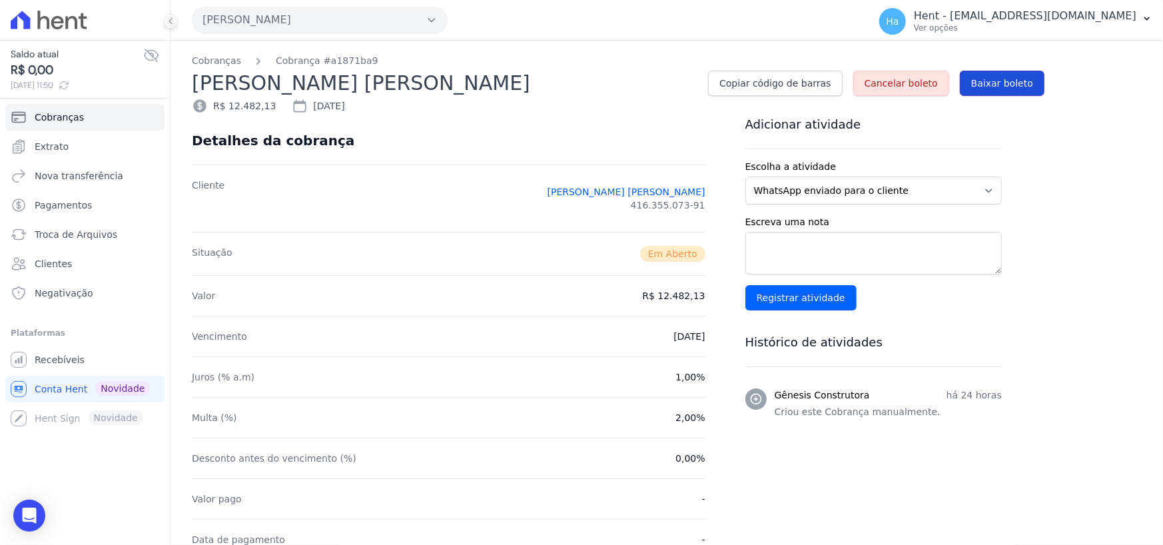
click at [1015, 81] on span "Baixar boleto" at bounding box center [1002, 83] width 62 height 13
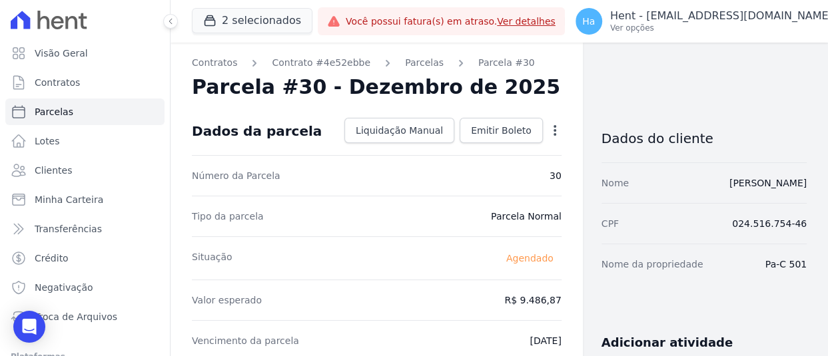
drag, startPoint x: 757, startPoint y: 265, endPoint x: 802, endPoint y: 261, distance: 44.8
copy dd "Pa-C 501"
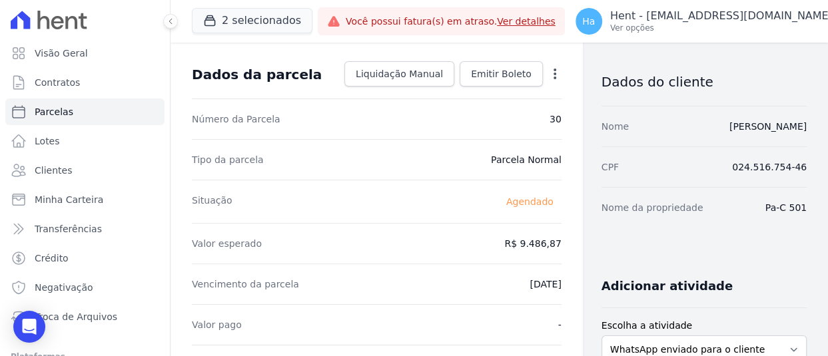
scroll to position [200, 0]
